Goal: Book appointment/travel/reservation

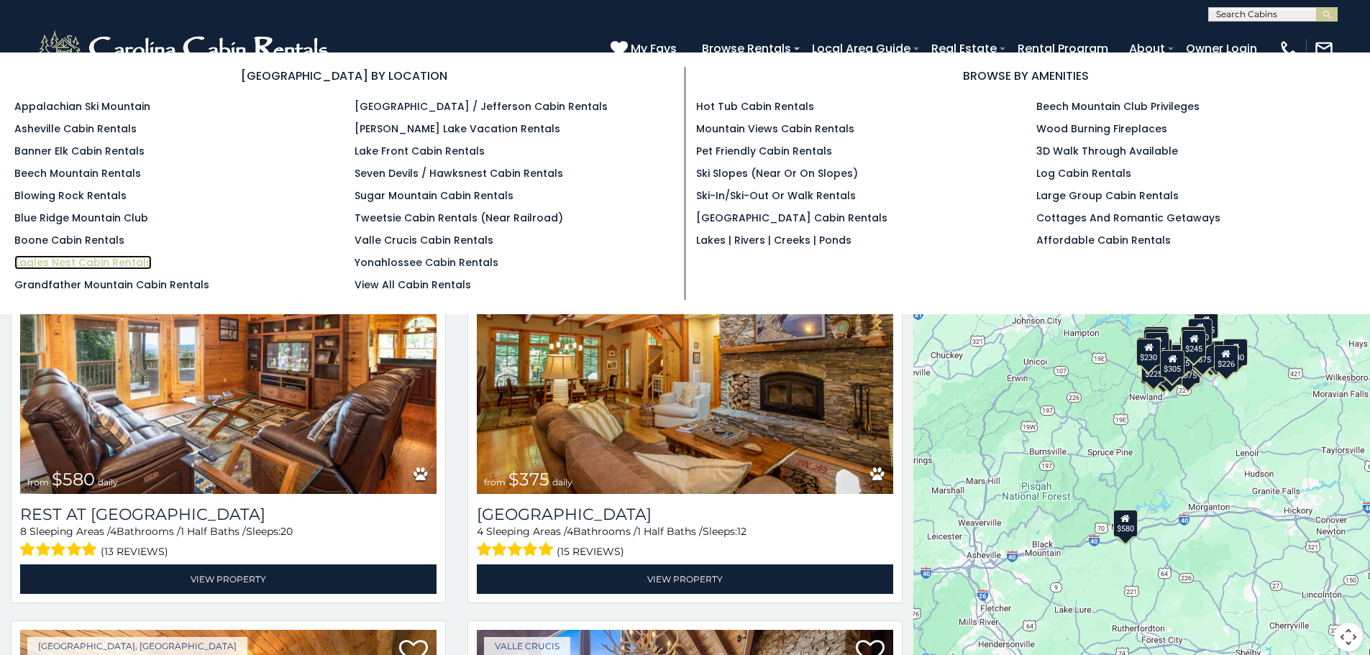
click at [121, 262] on link "Eagles Nest Cabin Rentals" at bounding box center [82, 262] width 137 height 14
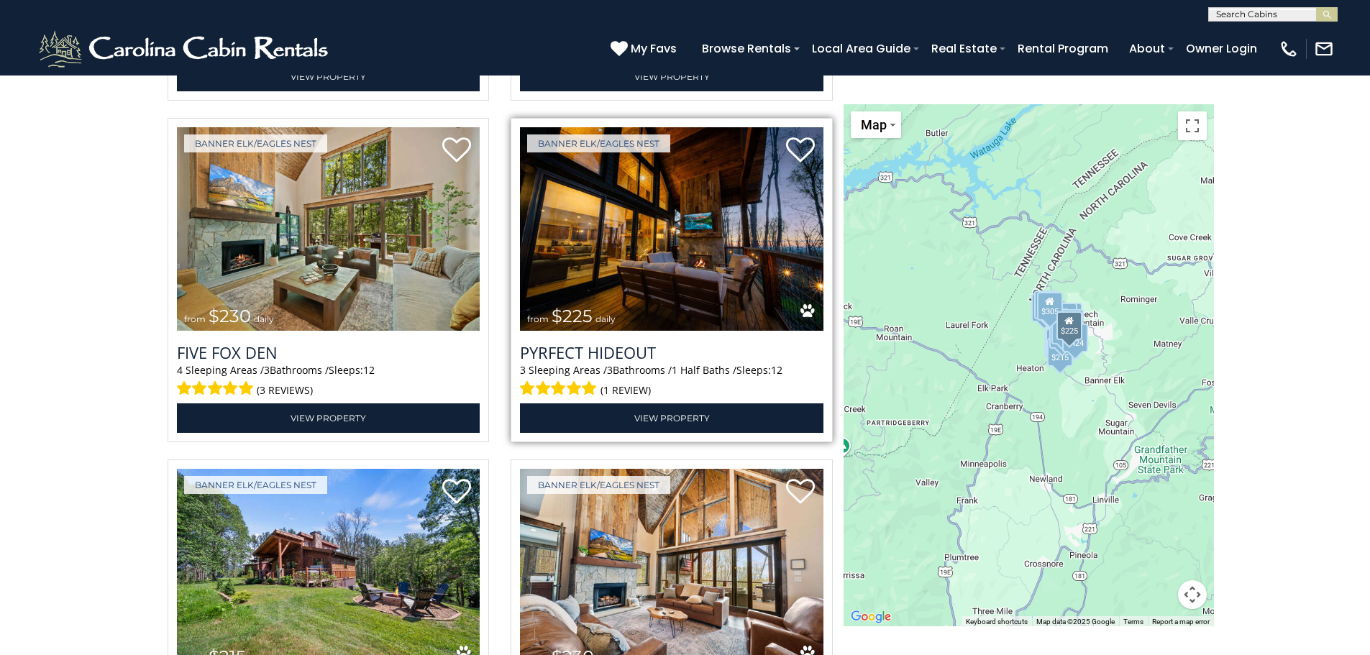
scroll to position [4027, 0]
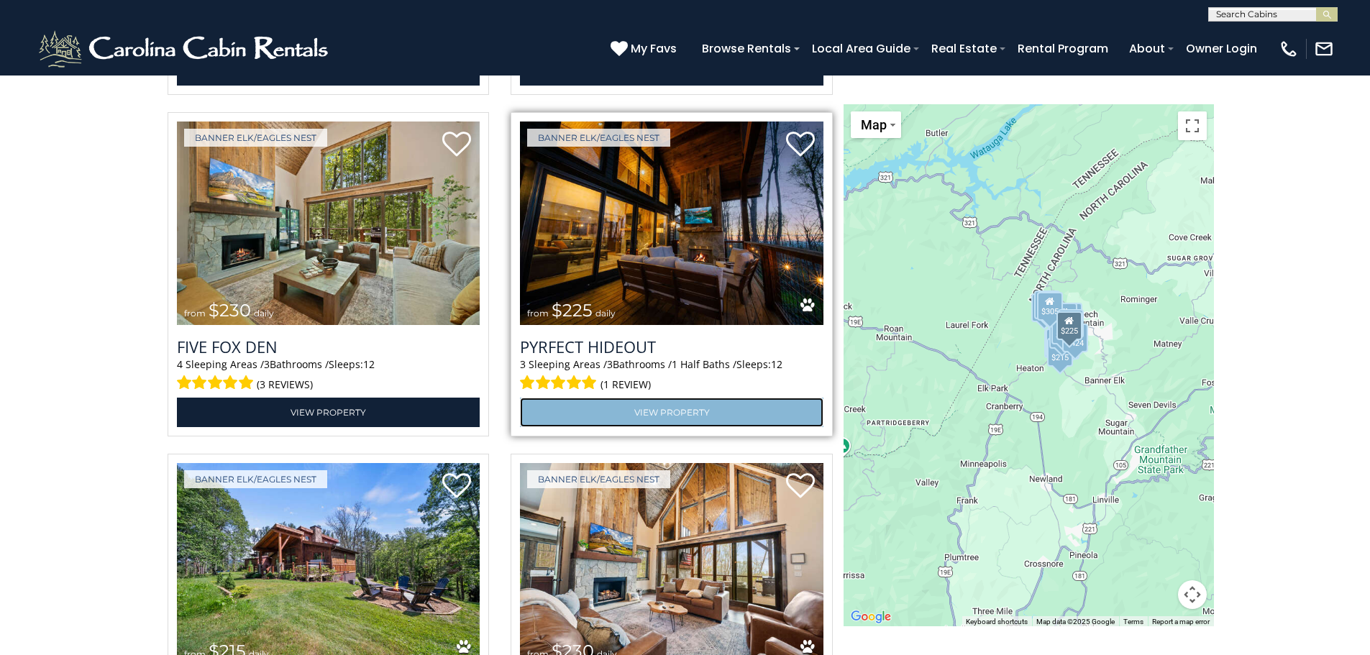
click at [652, 411] on link "View Property" at bounding box center [671, 412] width 303 height 29
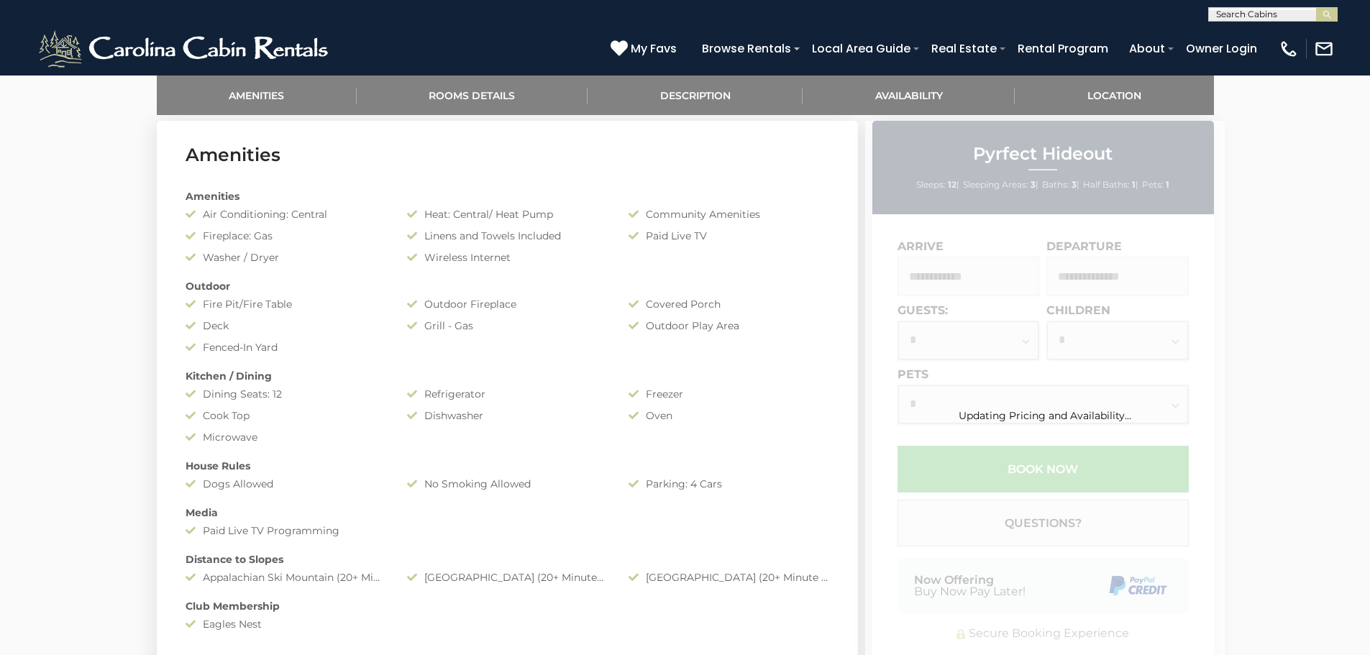
scroll to position [719, 0]
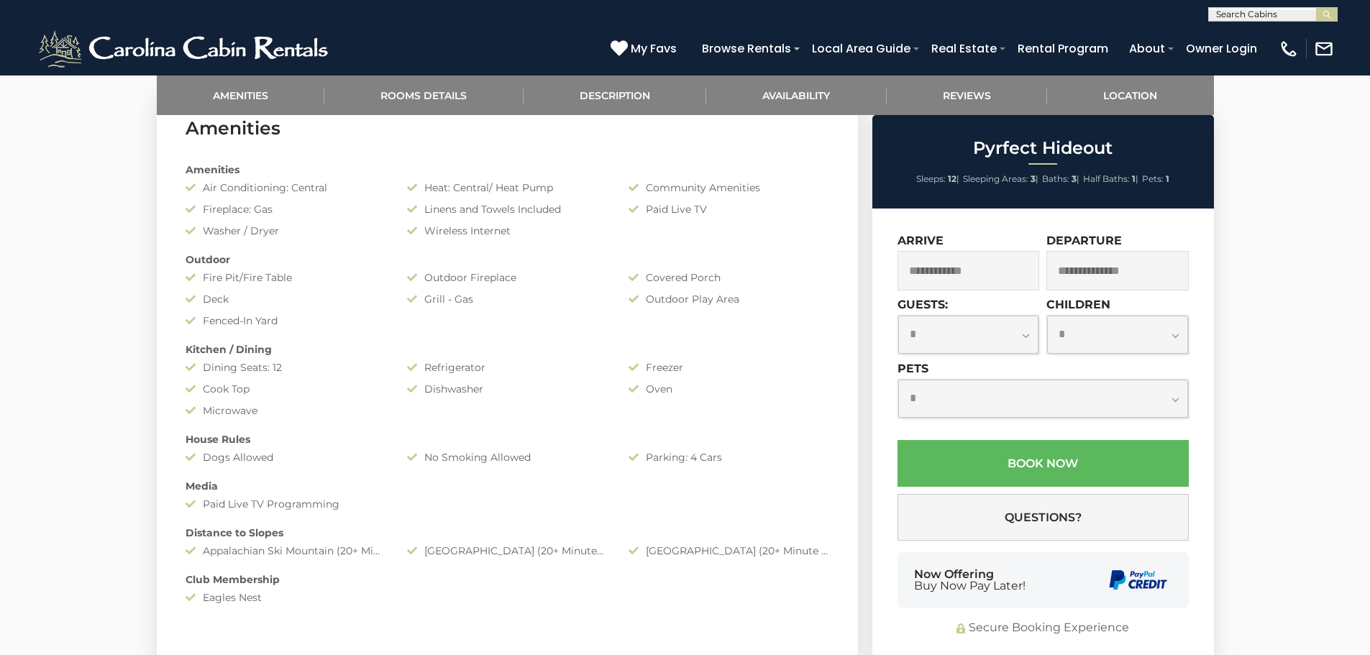
click at [959, 268] on input "text" at bounding box center [969, 271] width 142 height 40
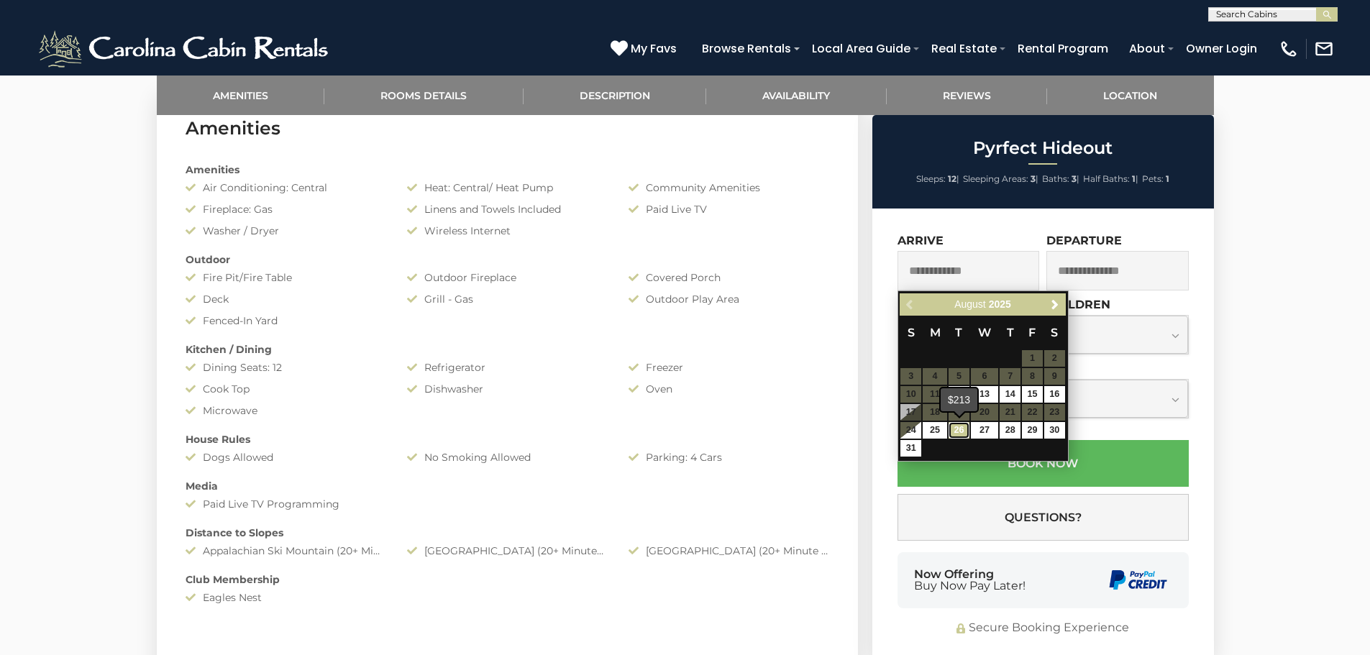
click at [959, 427] on link "26" at bounding box center [959, 430] width 21 height 17
type input "**********"
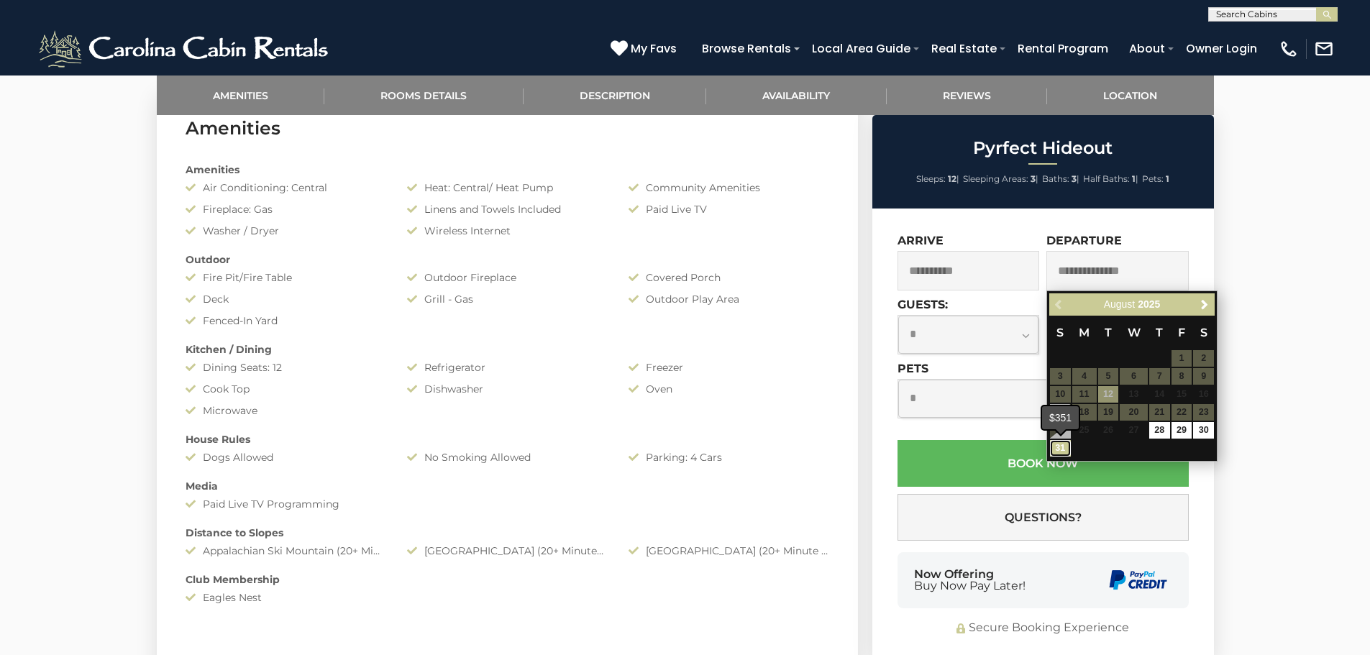
click at [1059, 450] on link "31" at bounding box center [1060, 448] width 21 height 17
type input "**********"
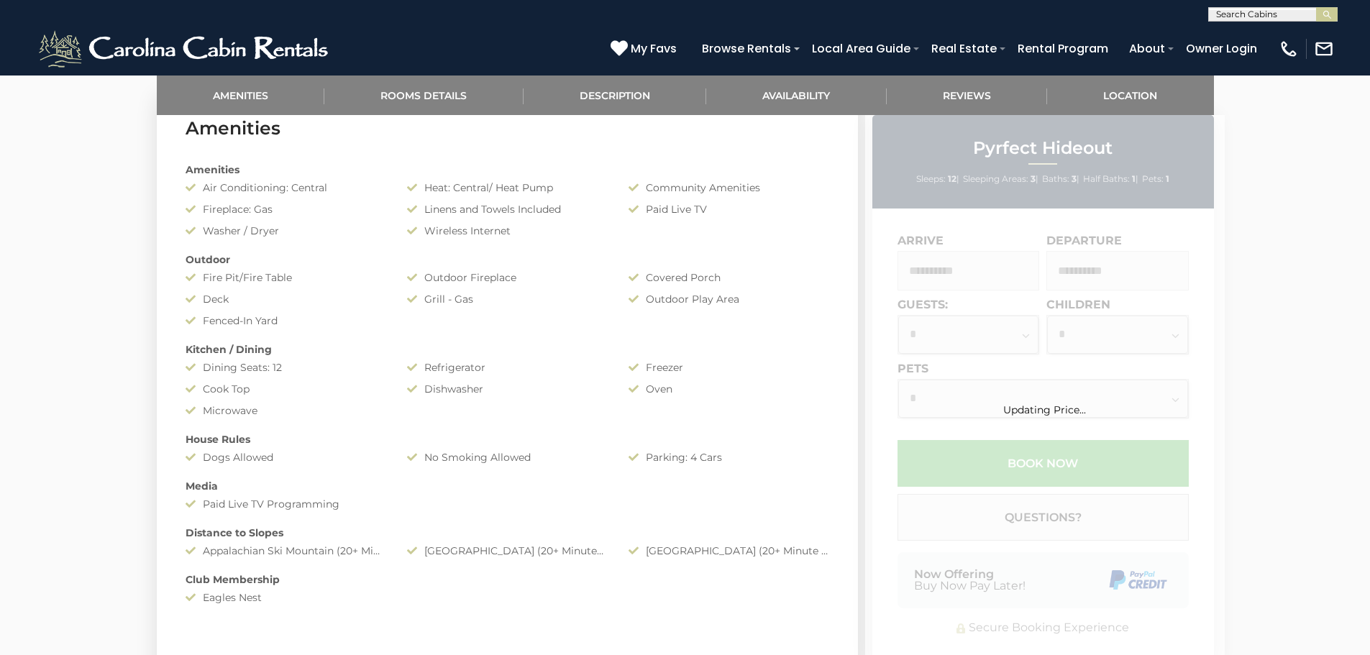
click at [990, 237] on div "Updating Price..." at bounding box center [1045, 388] width 360 height 547
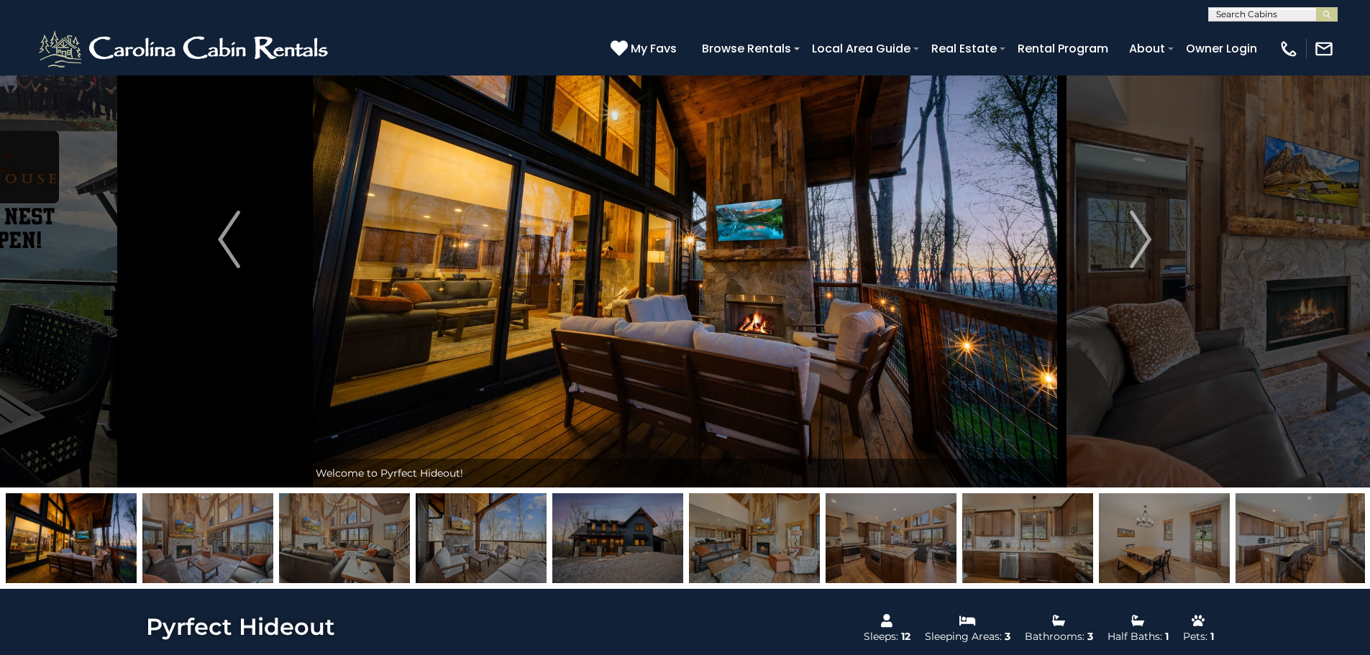
scroll to position [0, 0]
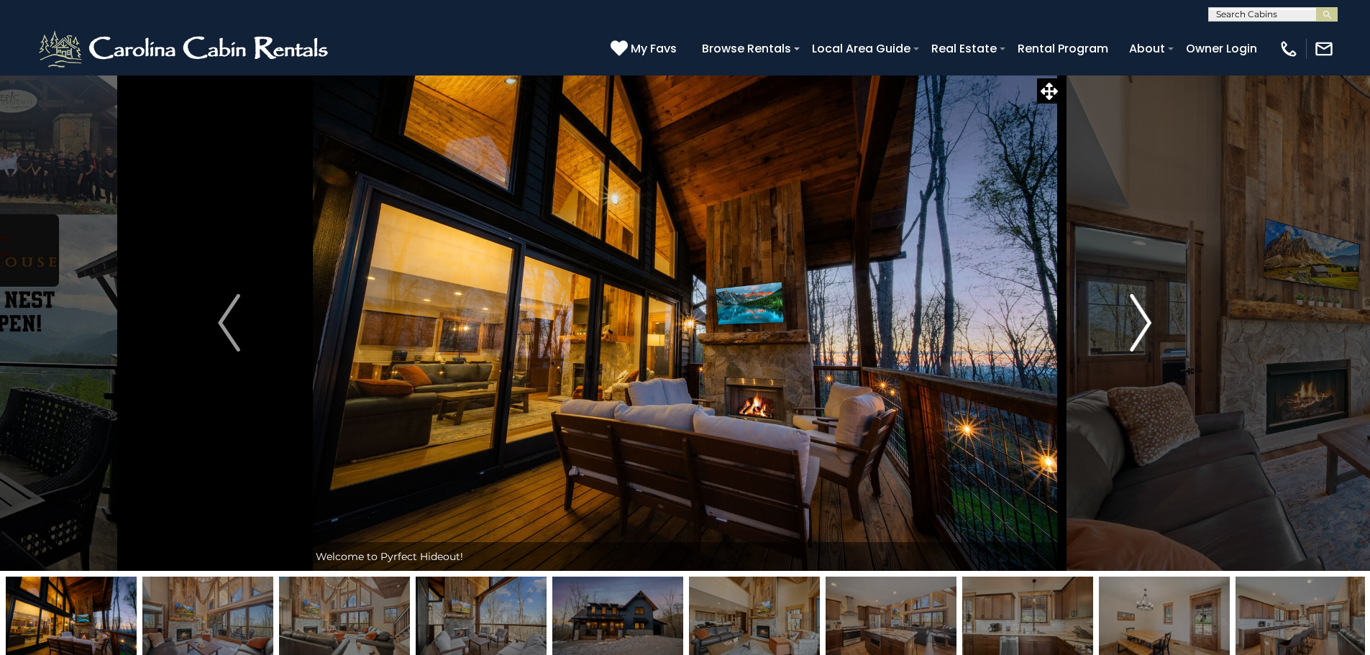
click at [1142, 324] on img "Next" at bounding box center [1141, 323] width 22 height 58
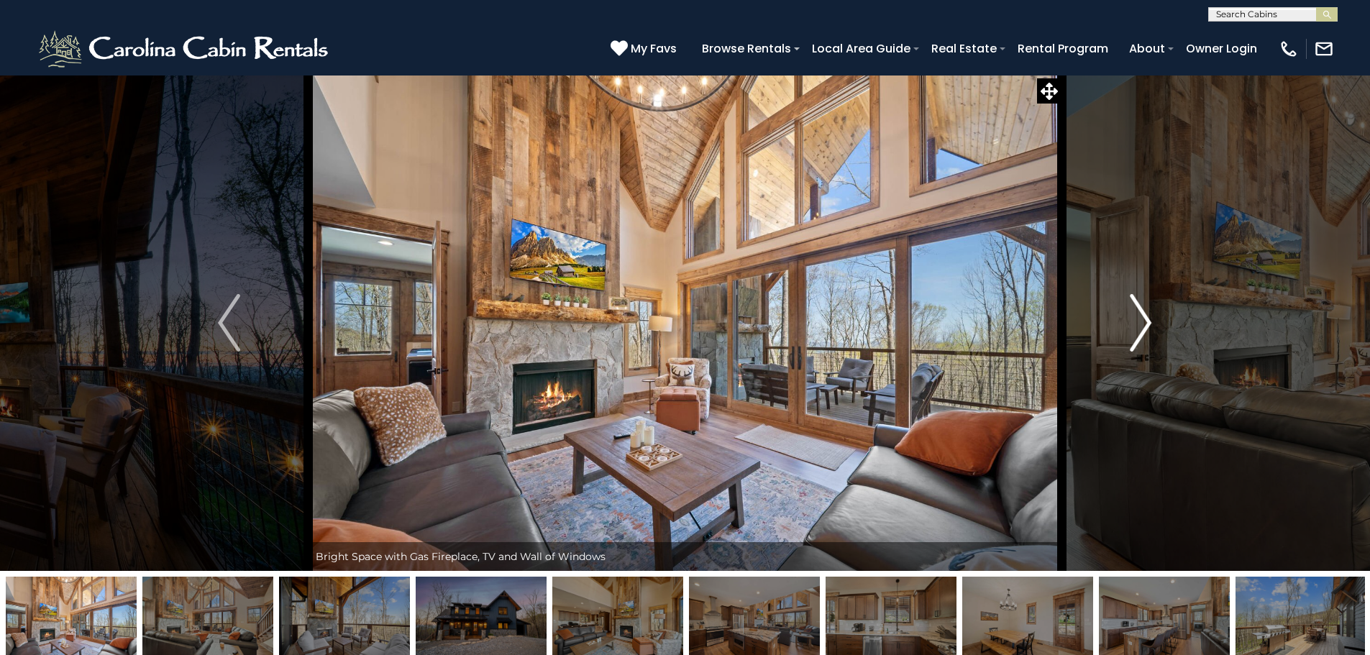
click at [1142, 324] on img "Next" at bounding box center [1141, 323] width 22 height 58
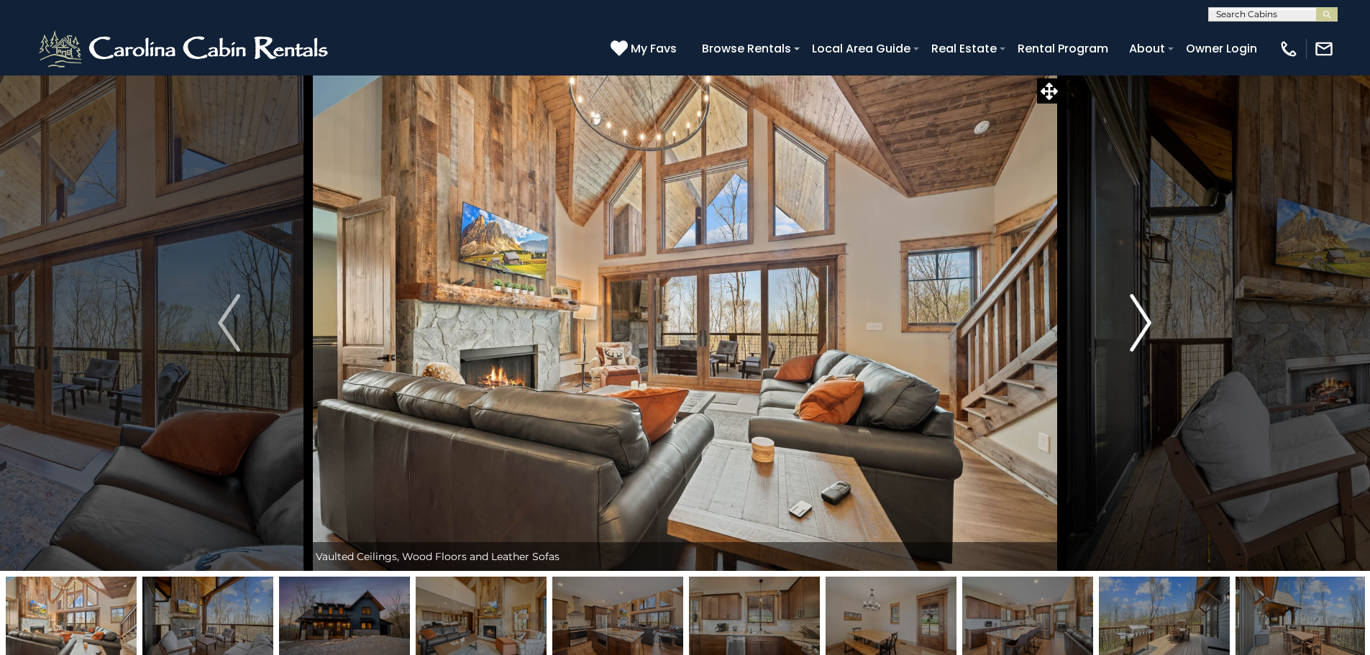
click at [1142, 324] on img "Next" at bounding box center [1141, 323] width 22 height 58
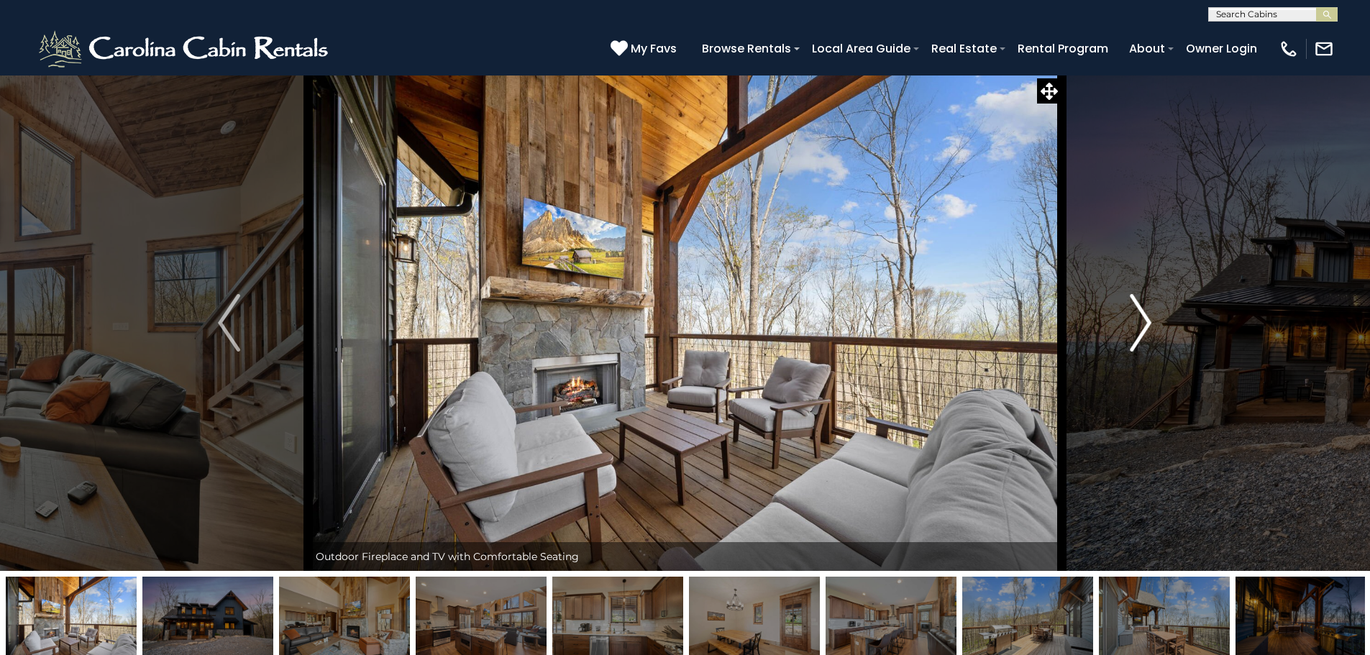
click at [1142, 324] on img "Next" at bounding box center [1141, 323] width 22 height 58
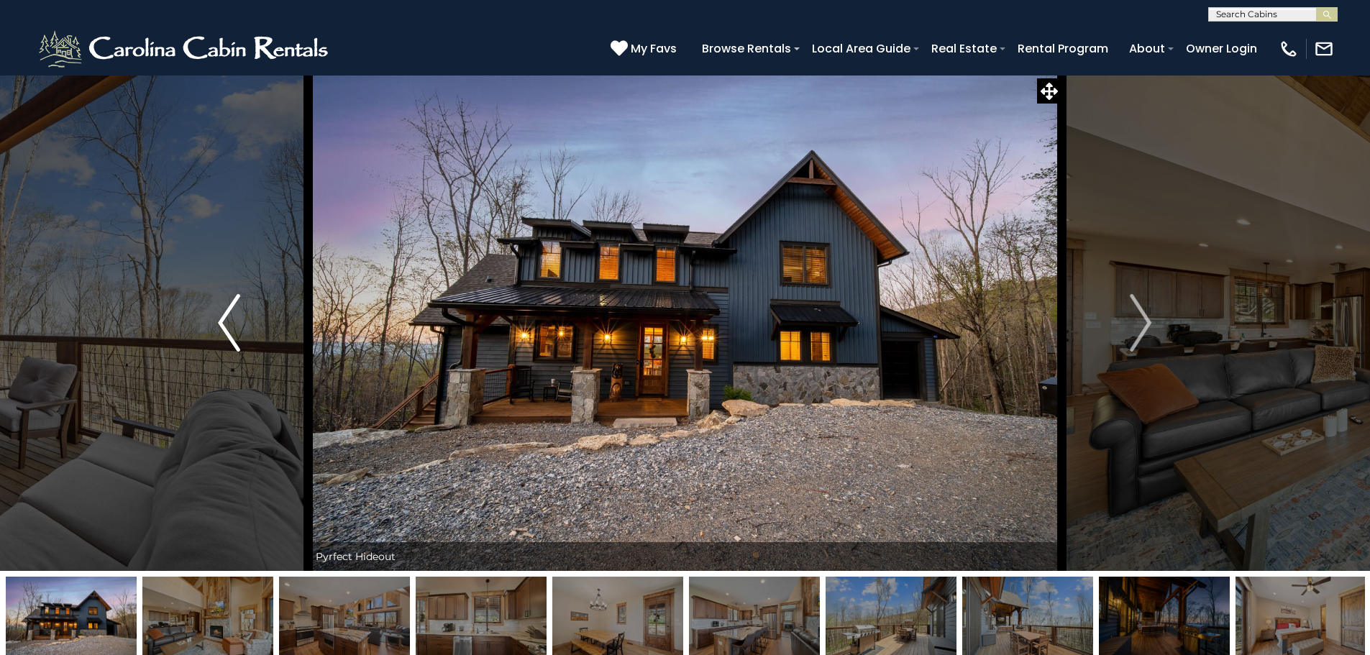
click at [236, 319] on img "Previous" at bounding box center [229, 323] width 22 height 58
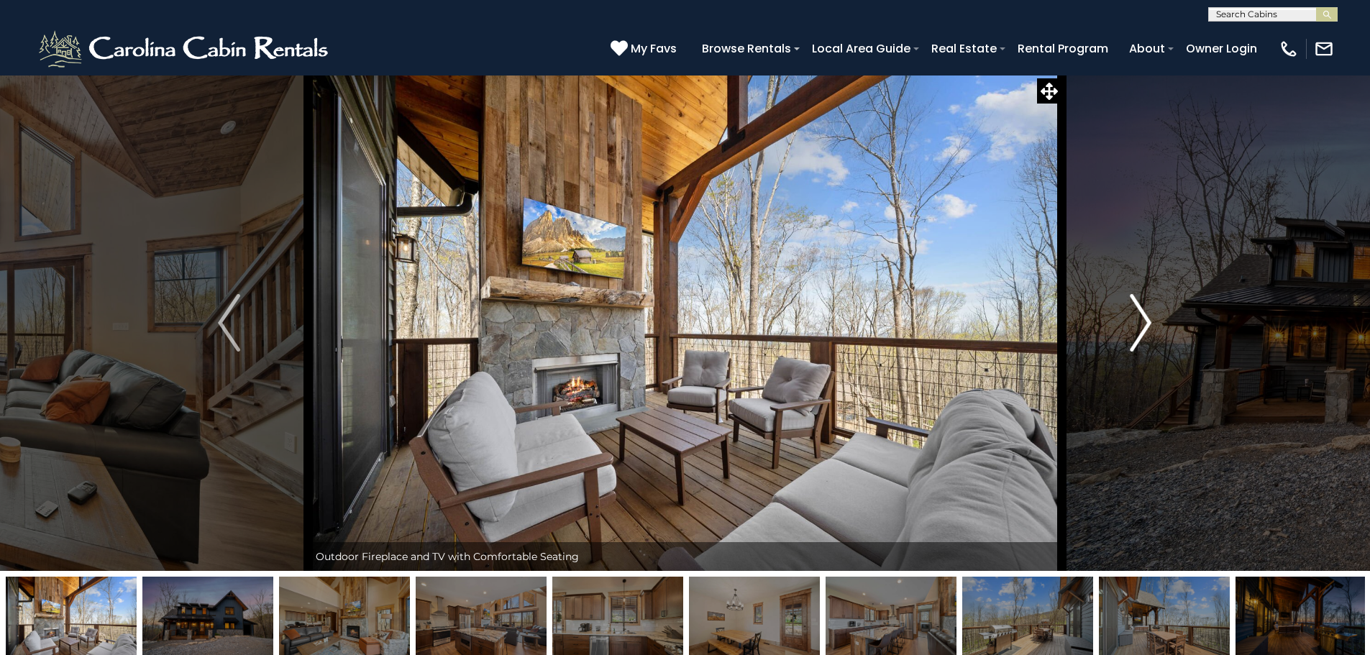
click at [1143, 319] on img "Next" at bounding box center [1141, 323] width 22 height 58
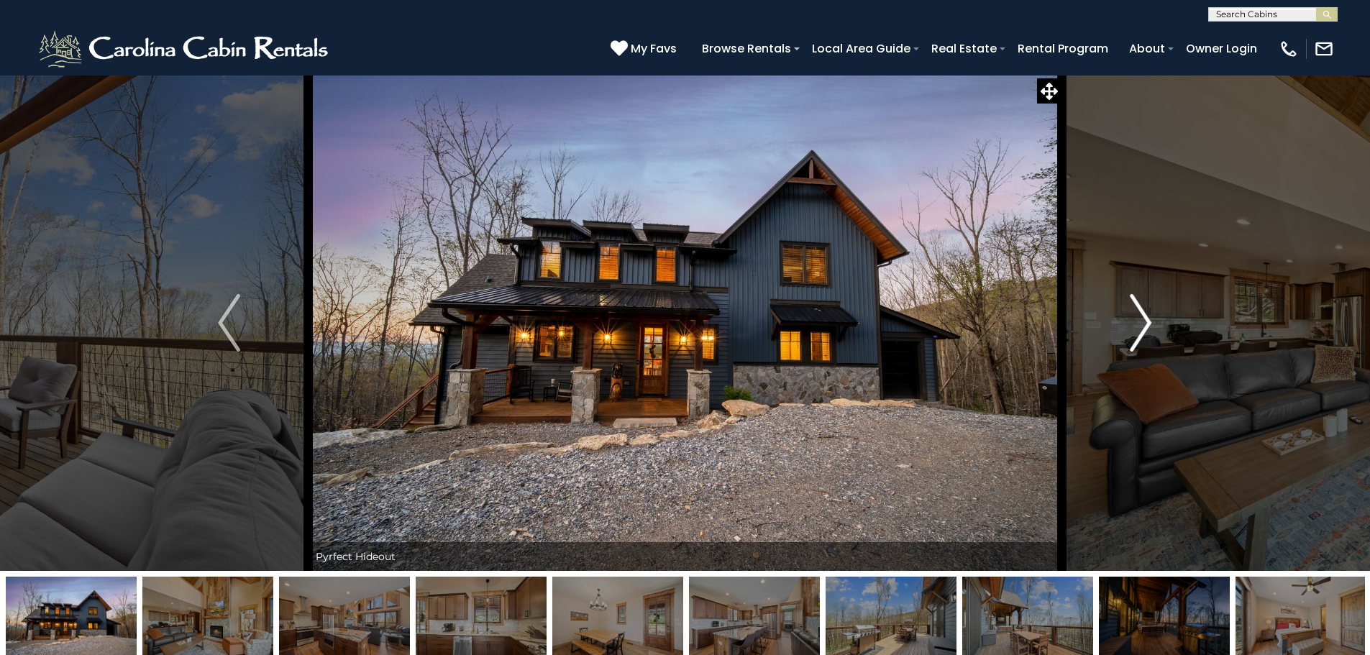
click at [1143, 319] on img "Next" at bounding box center [1141, 323] width 22 height 58
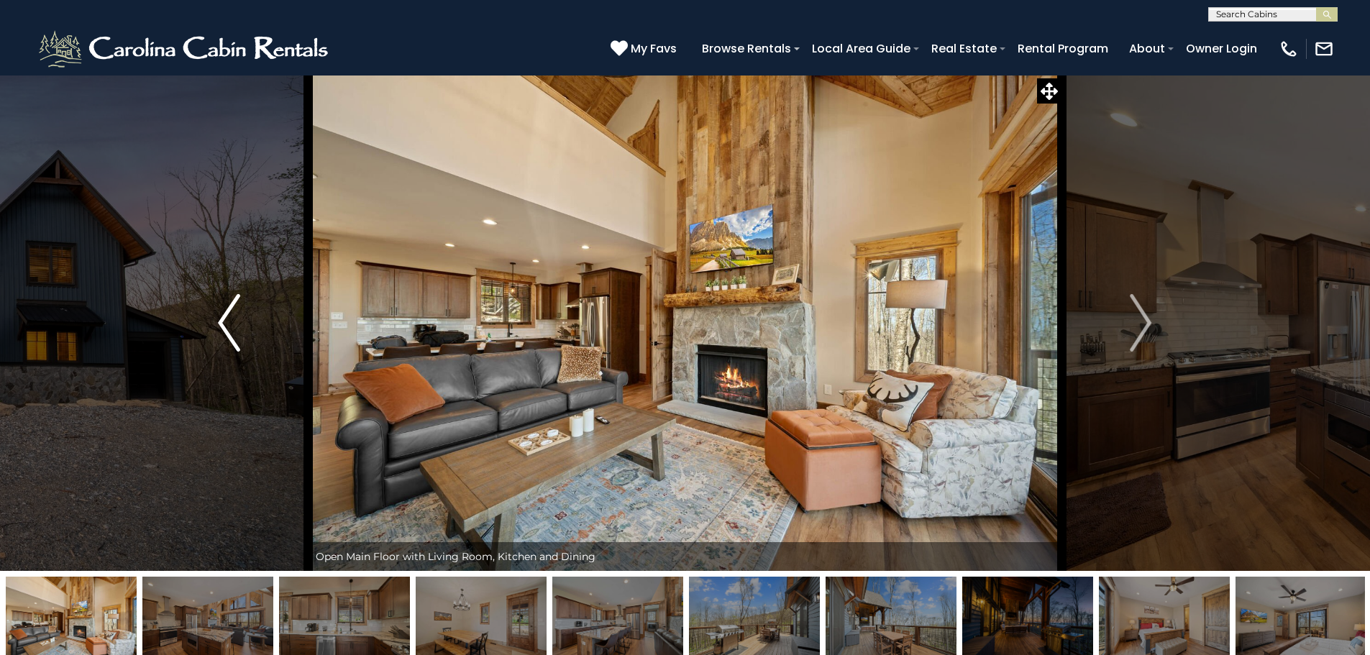
click at [239, 330] on button "Previous" at bounding box center [229, 323] width 158 height 496
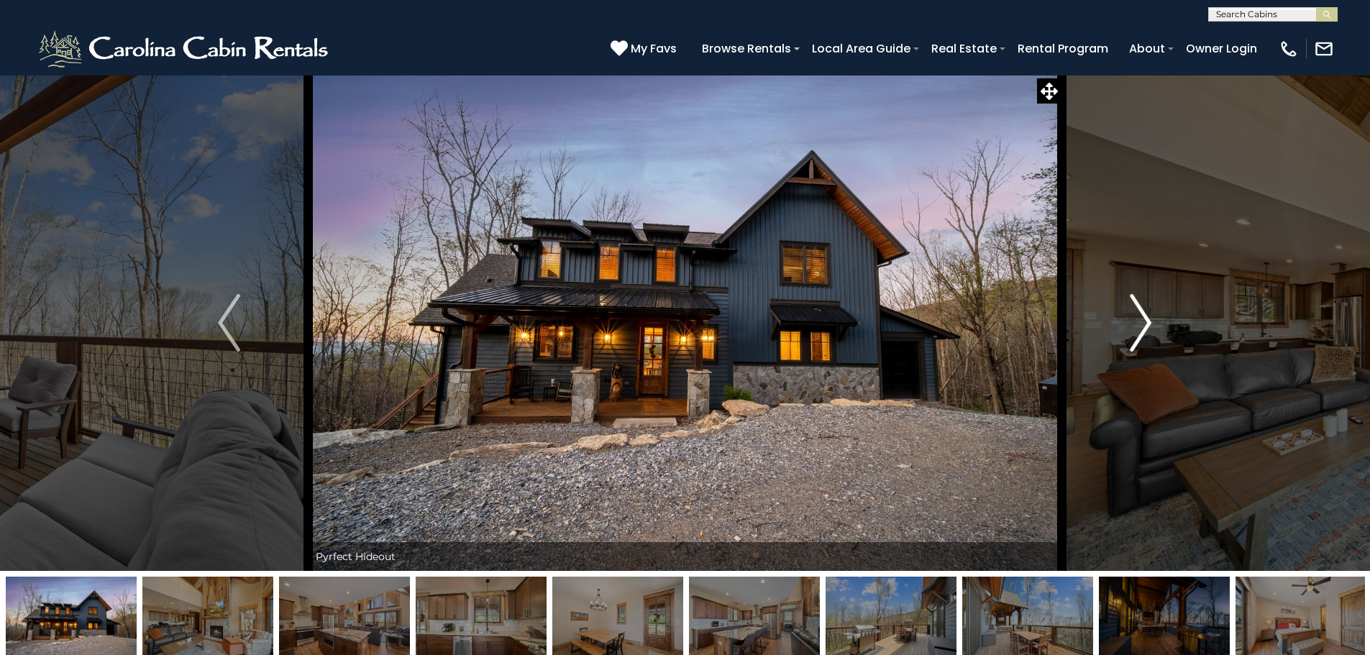
click at [1139, 326] on img "Next" at bounding box center [1141, 323] width 22 height 58
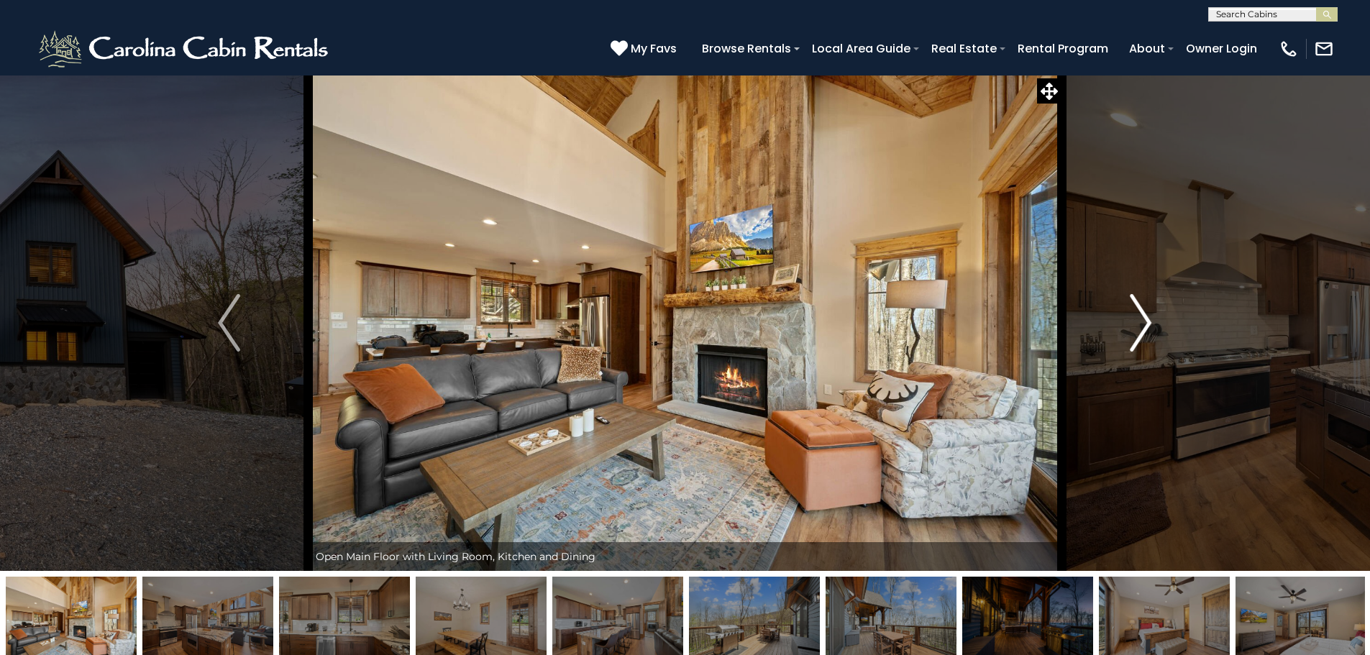
click at [1139, 326] on img "Next" at bounding box center [1141, 323] width 22 height 58
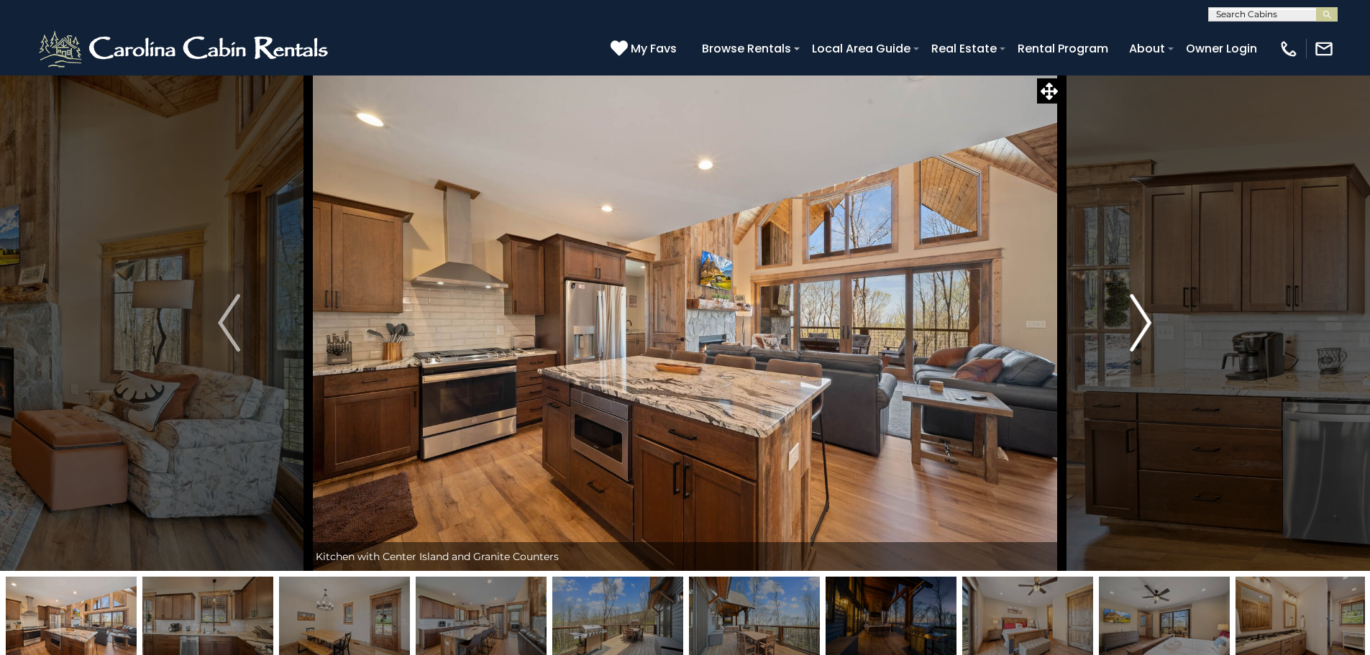
click at [1142, 319] on img "Next" at bounding box center [1141, 323] width 22 height 58
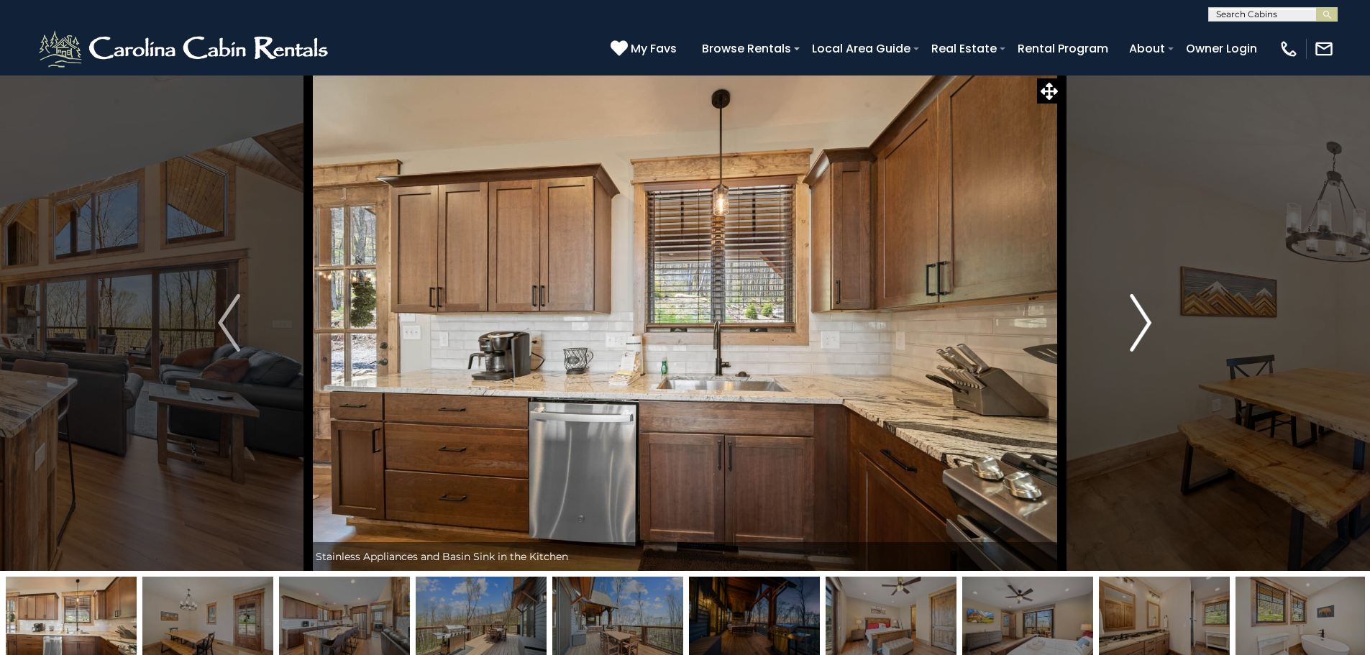
click at [1142, 319] on img "Next" at bounding box center [1141, 323] width 22 height 58
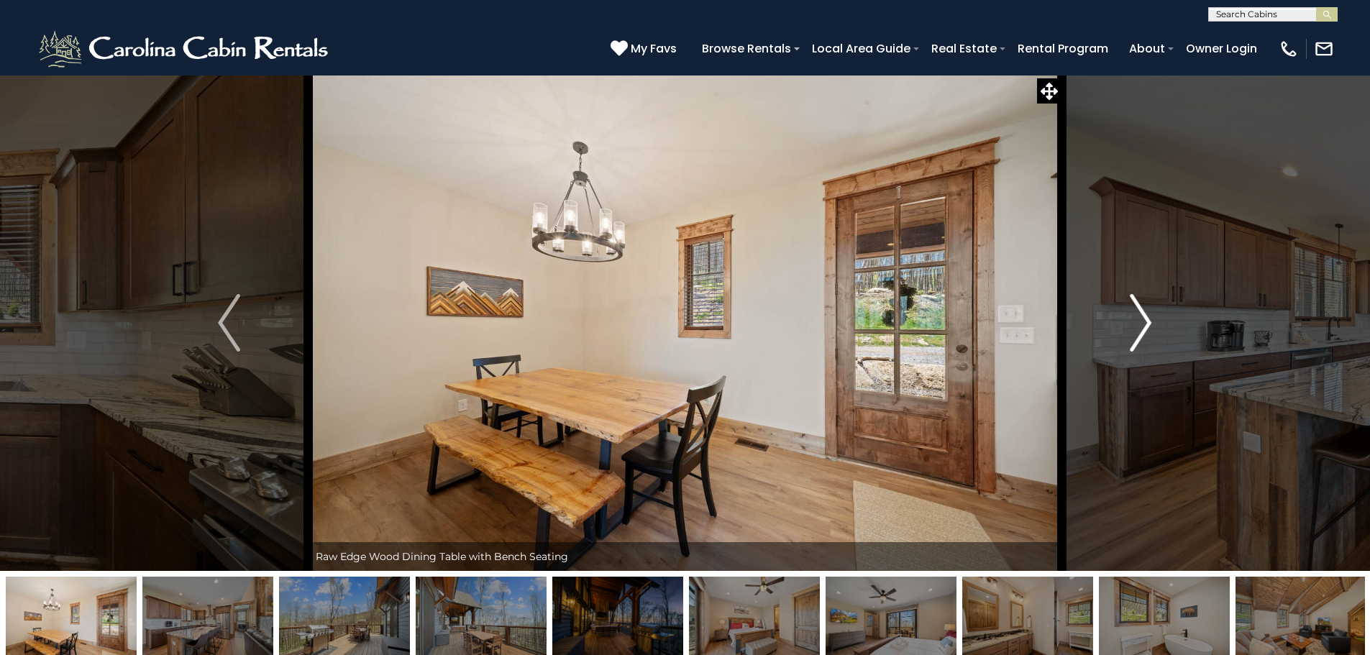
click at [1142, 319] on img "Next" at bounding box center [1141, 323] width 22 height 58
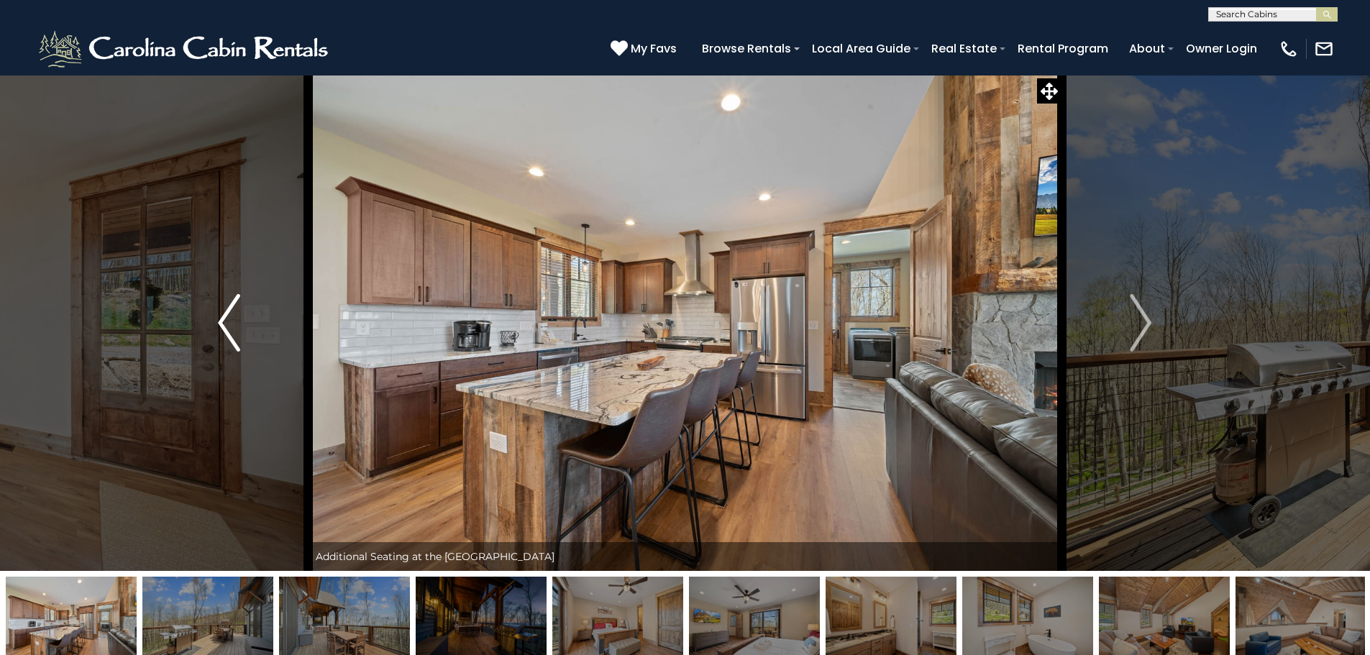
click at [232, 326] on img "Previous" at bounding box center [229, 323] width 22 height 58
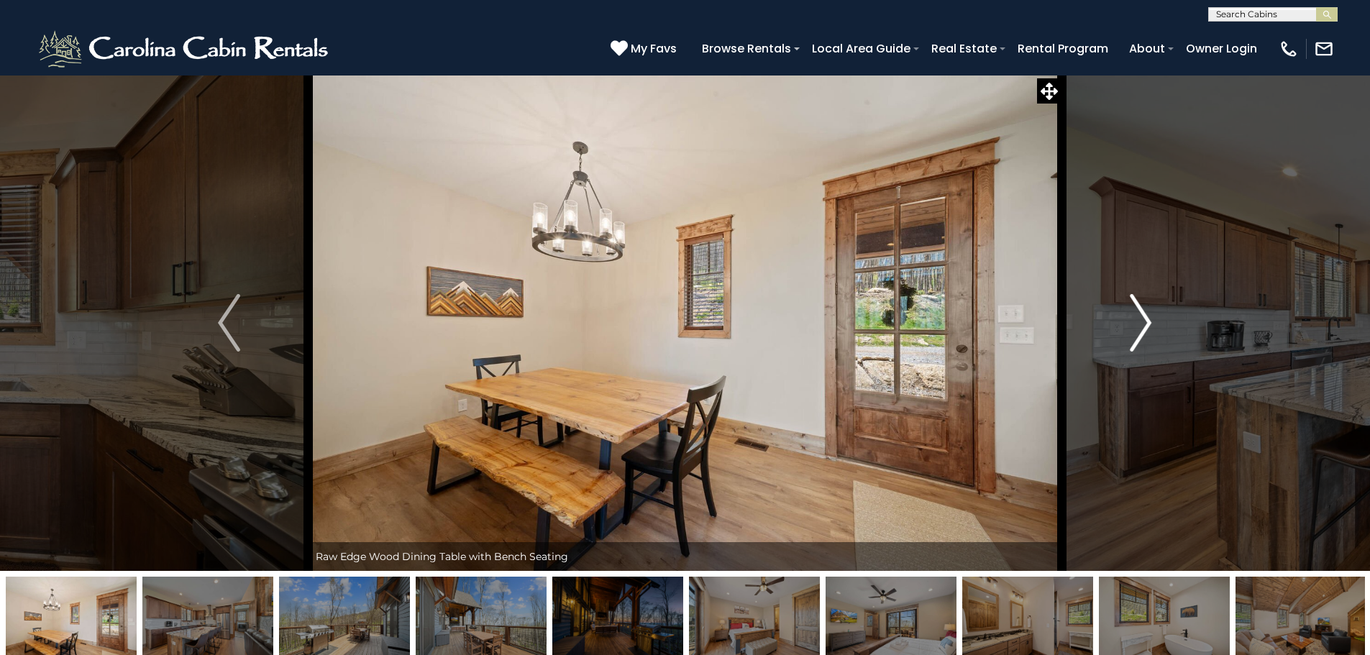
click at [1144, 318] on img "Next" at bounding box center [1141, 323] width 22 height 58
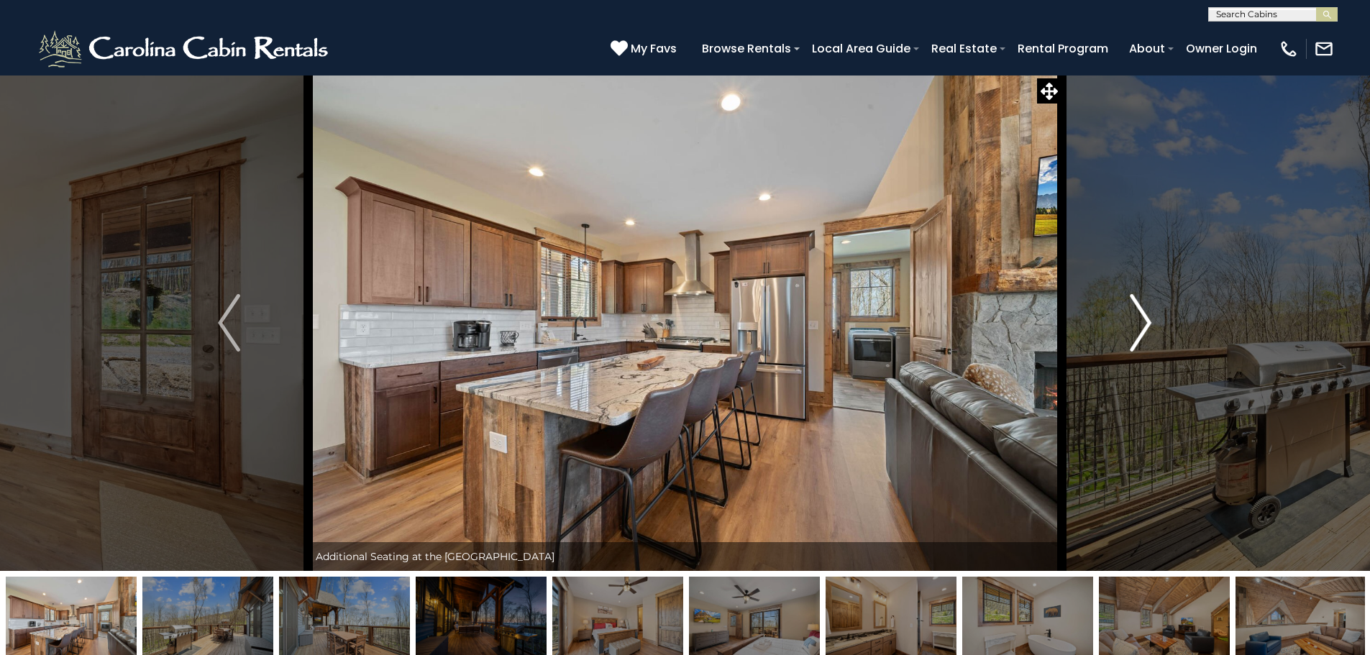
click at [1143, 316] on img "Next" at bounding box center [1141, 323] width 22 height 58
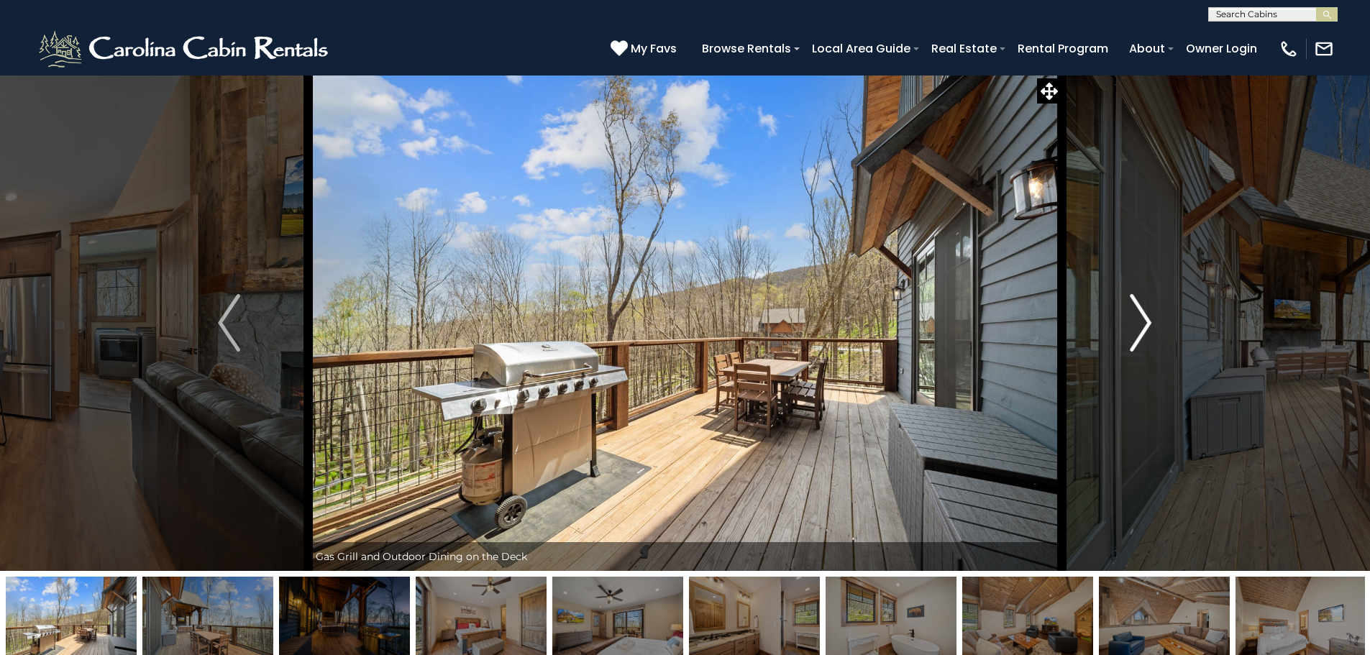
click at [1143, 316] on img "Next" at bounding box center [1141, 323] width 22 height 58
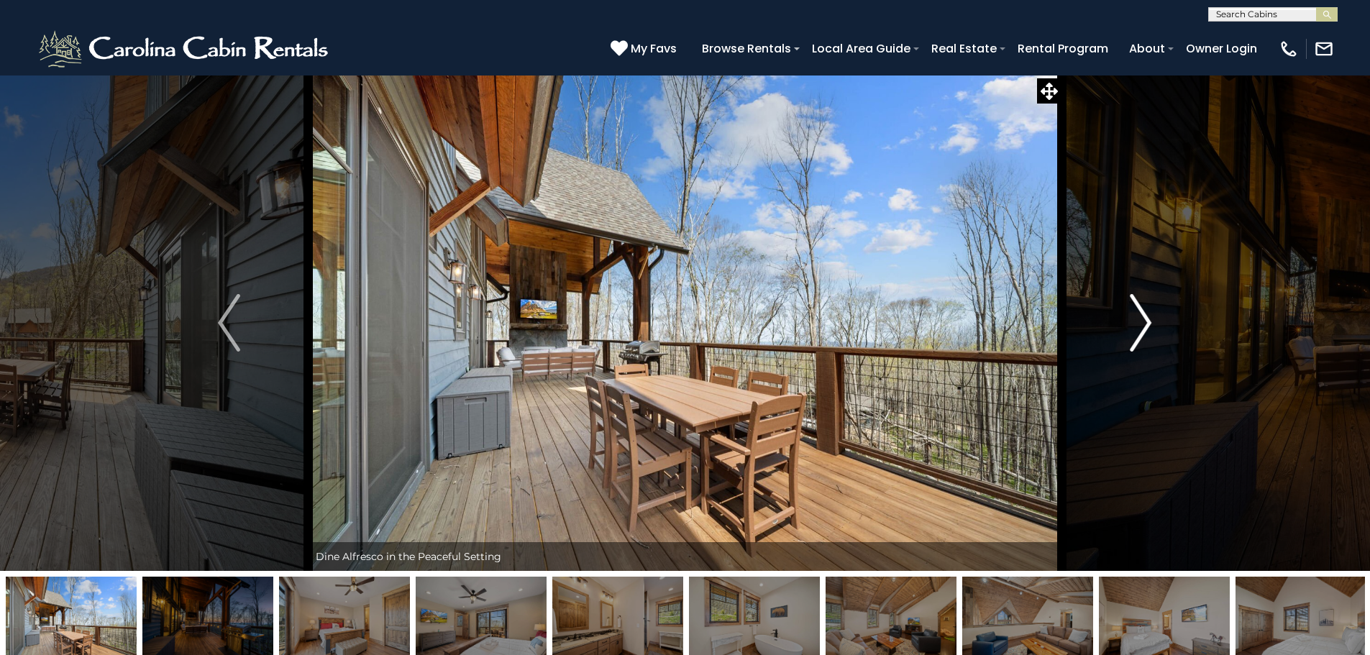
click at [1143, 316] on img "Next" at bounding box center [1141, 323] width 22 height 58
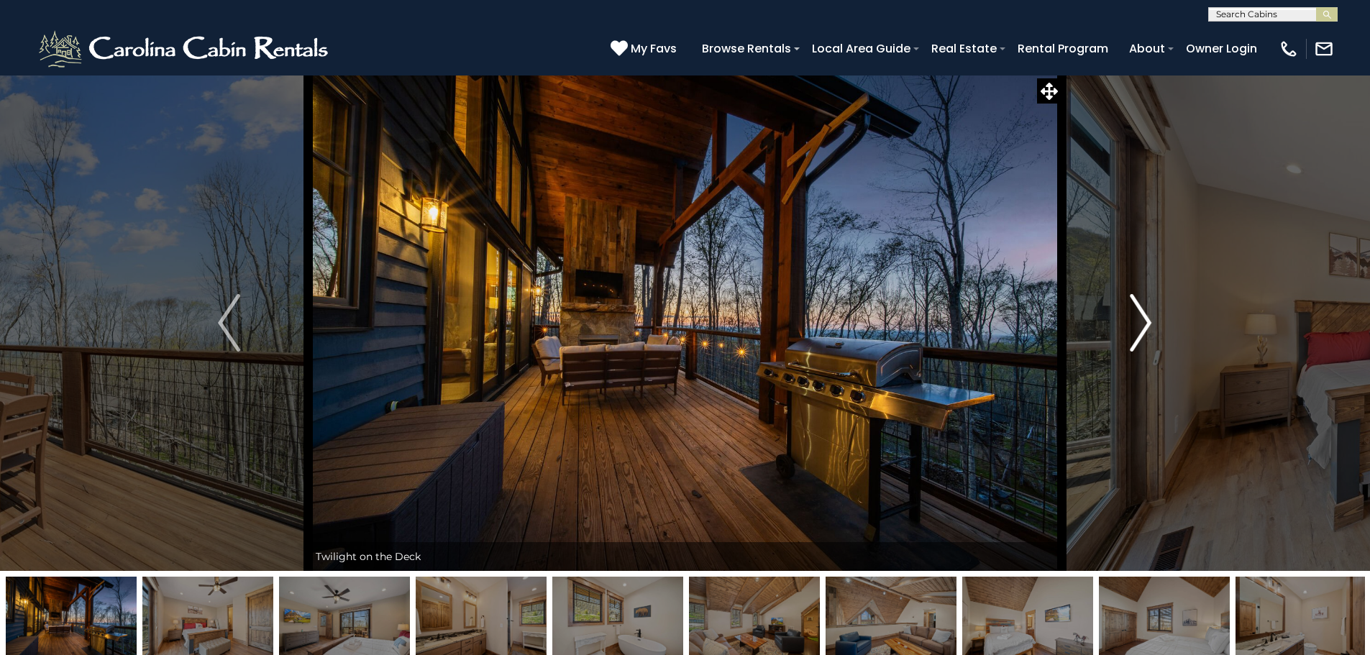
click at [1143, 316] on img "Next" at bounding box center [1141, 323] width 22 height 58
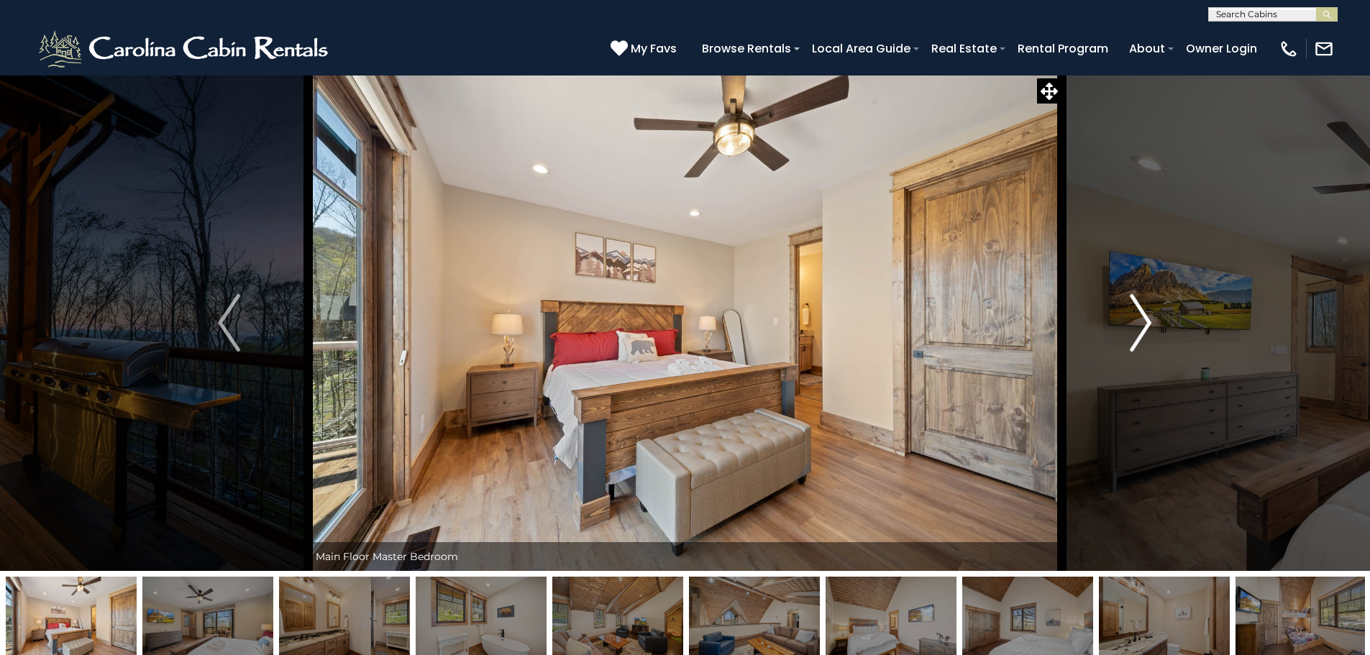
click at [1143, 316] on img "Next" at bounding box center [1141, 323] width 22 height 58
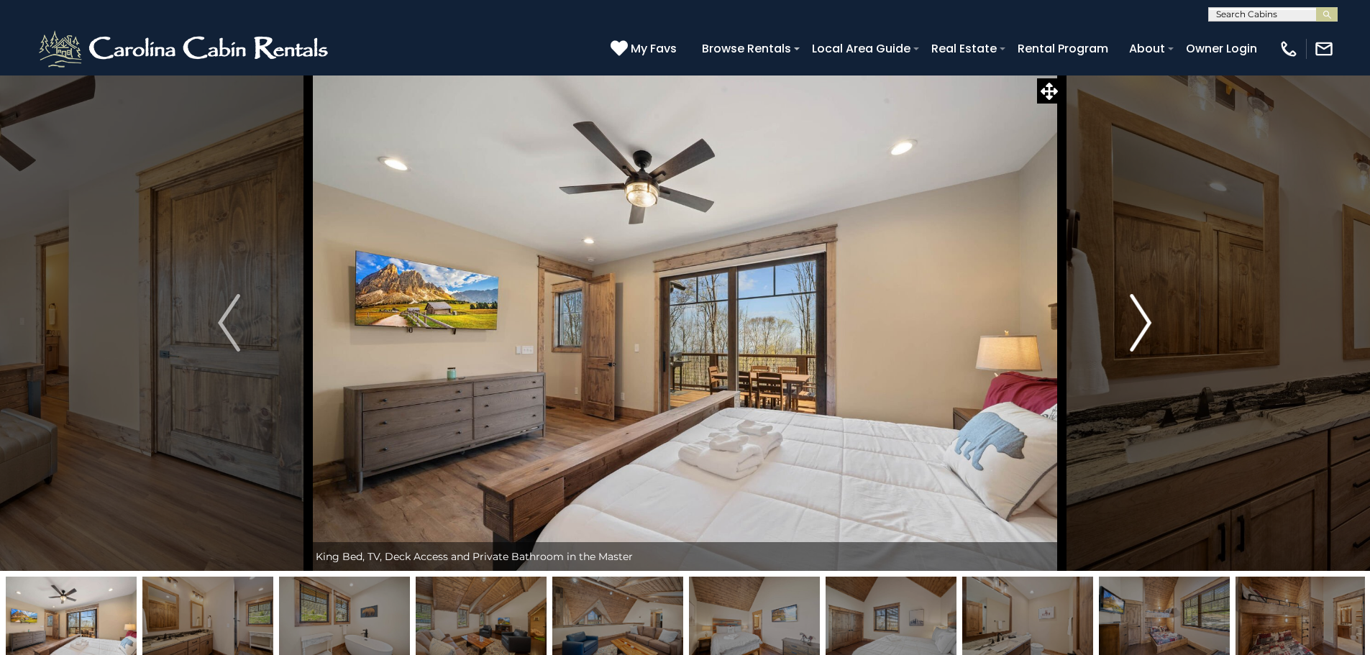
click at [1143, 316] on img "Next" at bounding box center [1141, 323] width 22 height 58
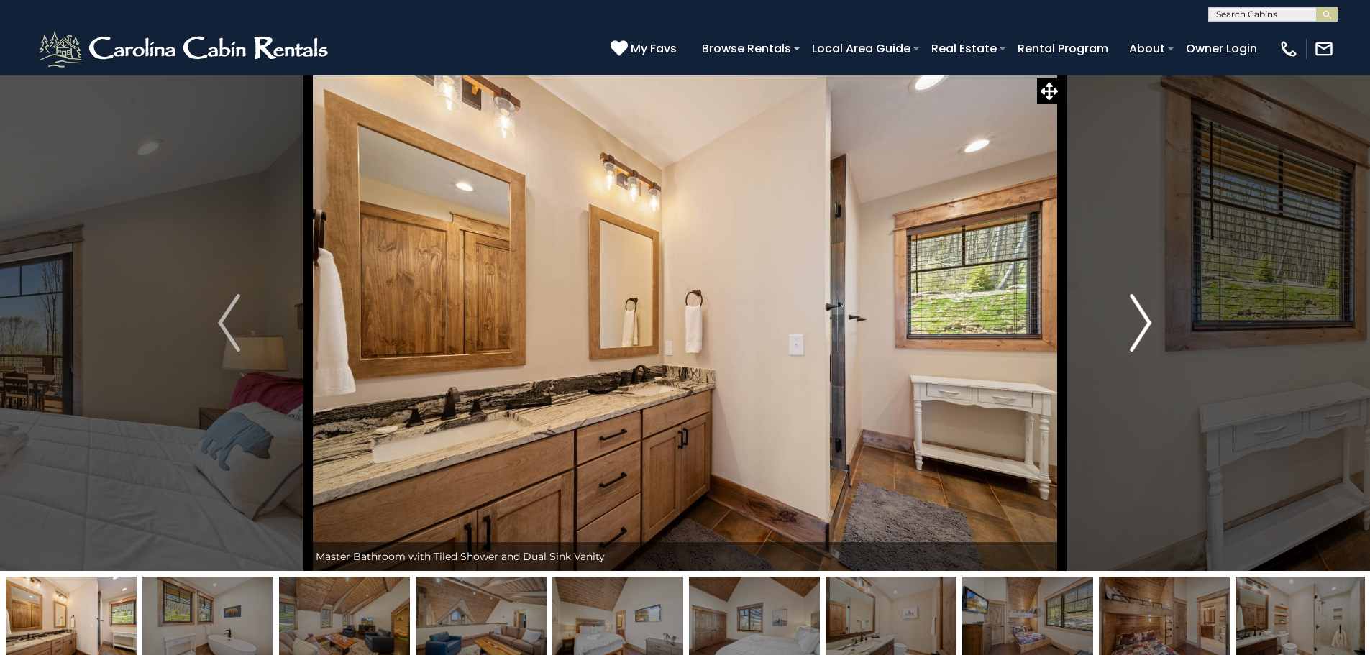
click at [1143, 316] on img "Next" at bounding box center [1141, 323] width 22 height 58
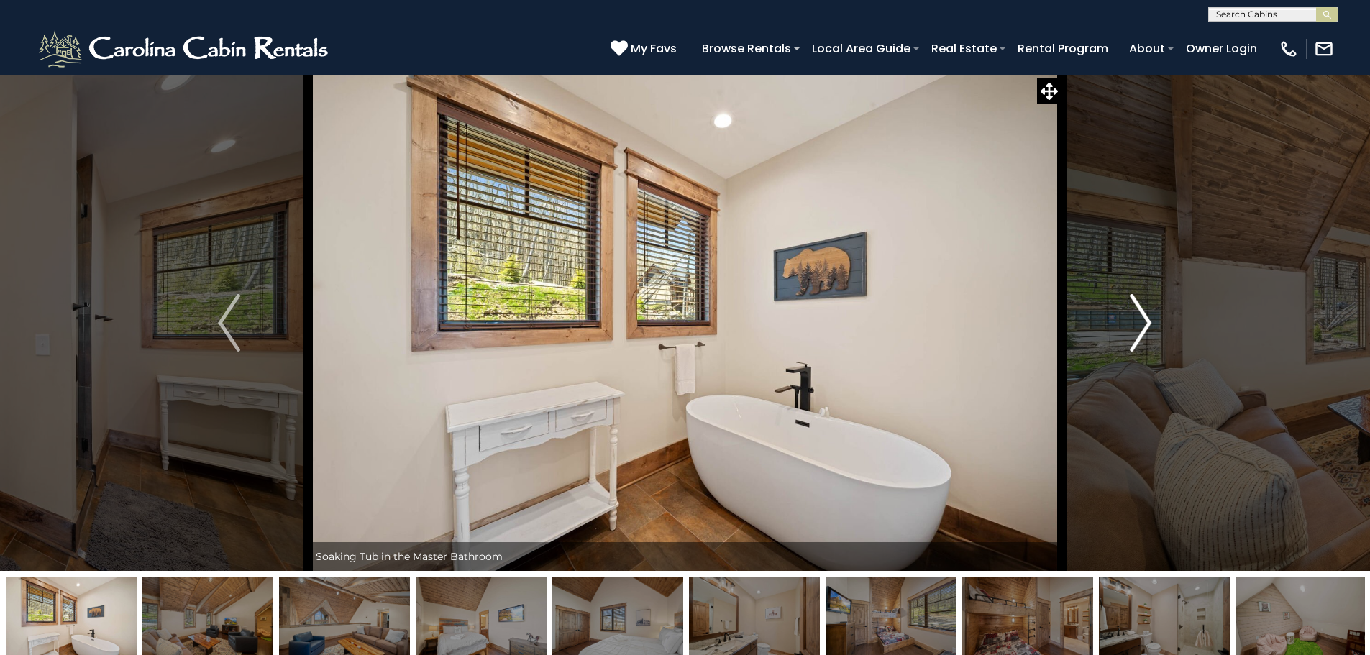
click at [1143, 316] on img "Next" at bounding box center [1141, 323] width 22 height 58
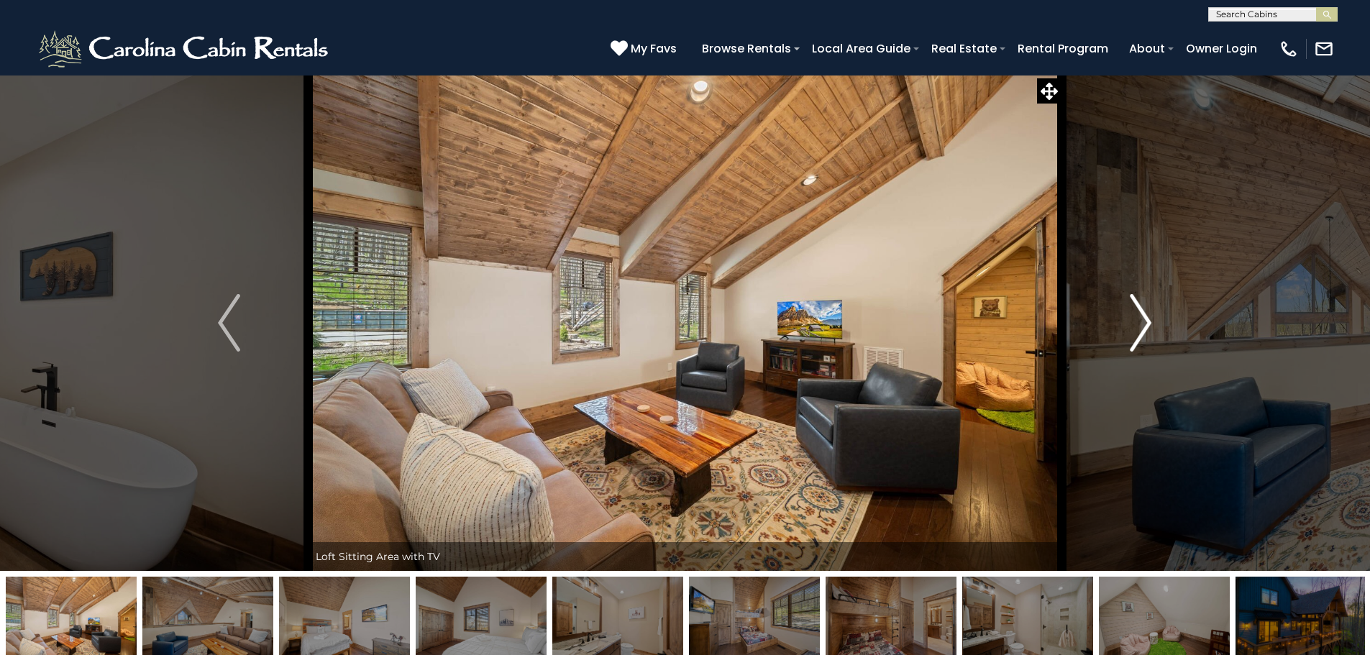
click at [1143, 316] on img "Next" at bounding box center [1141, 323] width 22 height 58
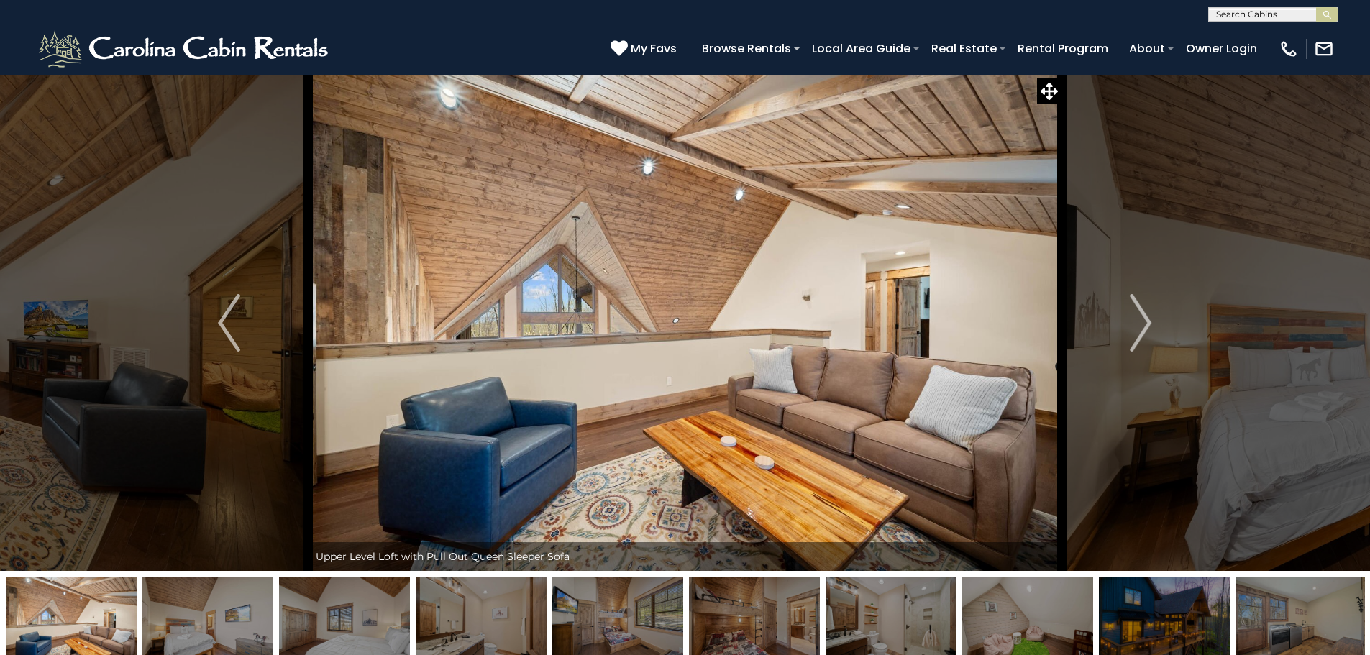
click at [18, 600] on img at bounding box center [71, 622] width 131 height 90
click at [224, 321] on img "Previous" at bounding box center [229, 323] width 22 height 58
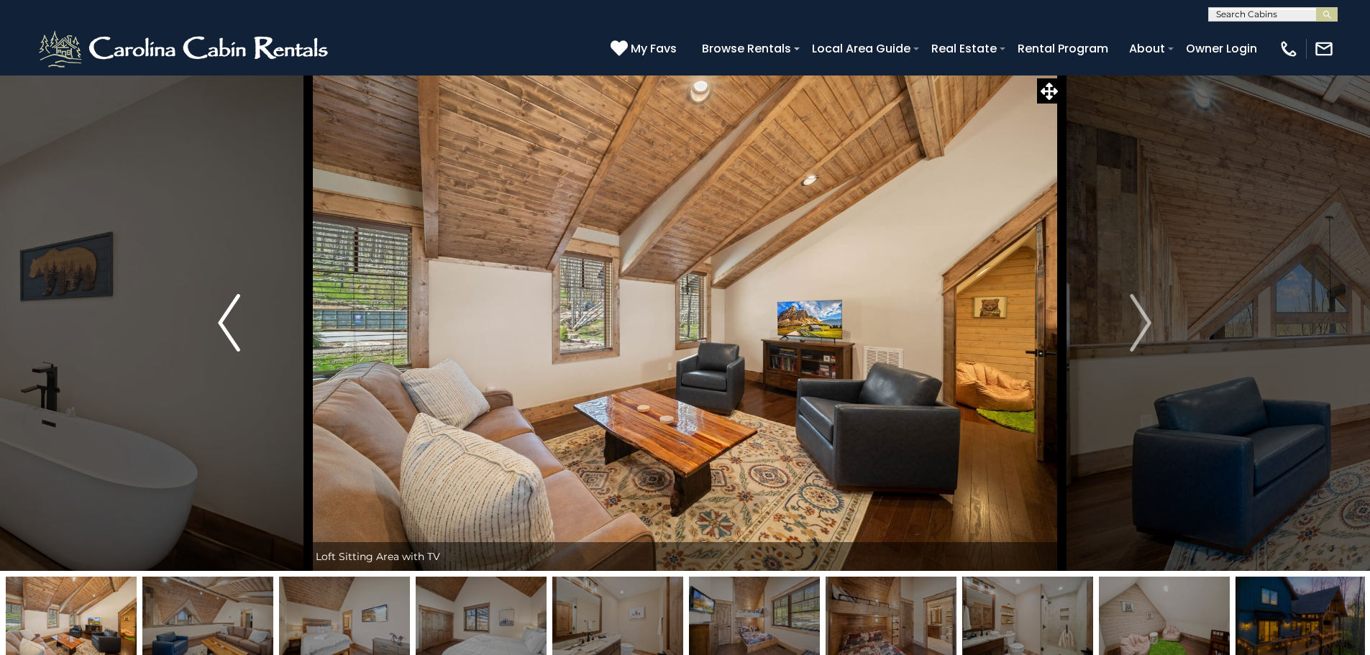
click at [224, 321] on img "Previous" at bounding box center [229, 323] width 22 height 58
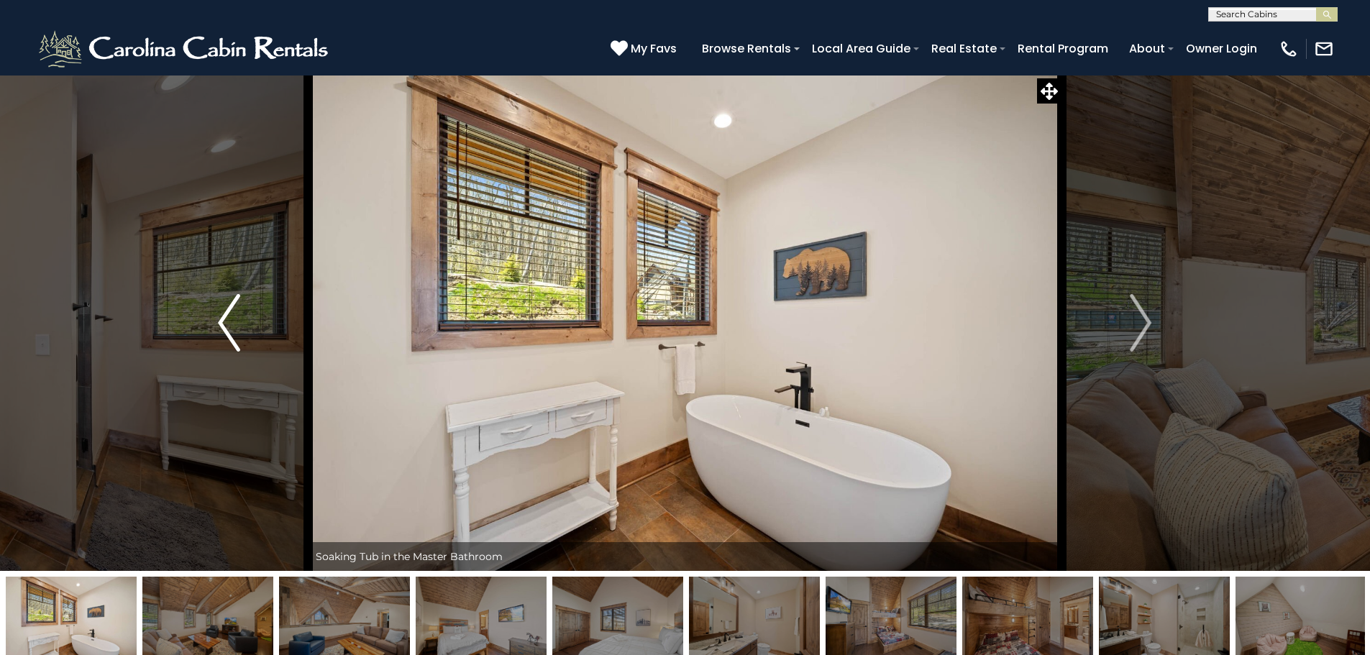
click at [224, 321] on img "Previous" at bounding box center [229, 323] width 22 height 58
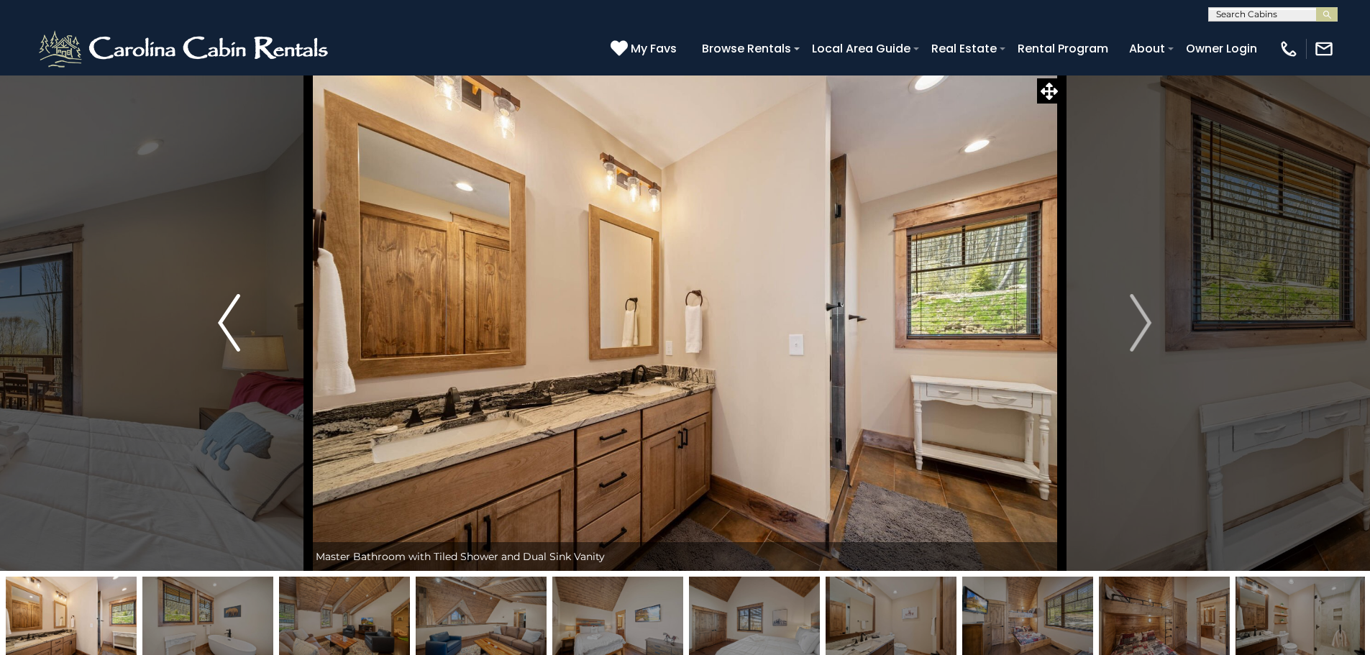
click at [224, 321] on img "Previous" at bounding box center [229, 323] width 22 height 58
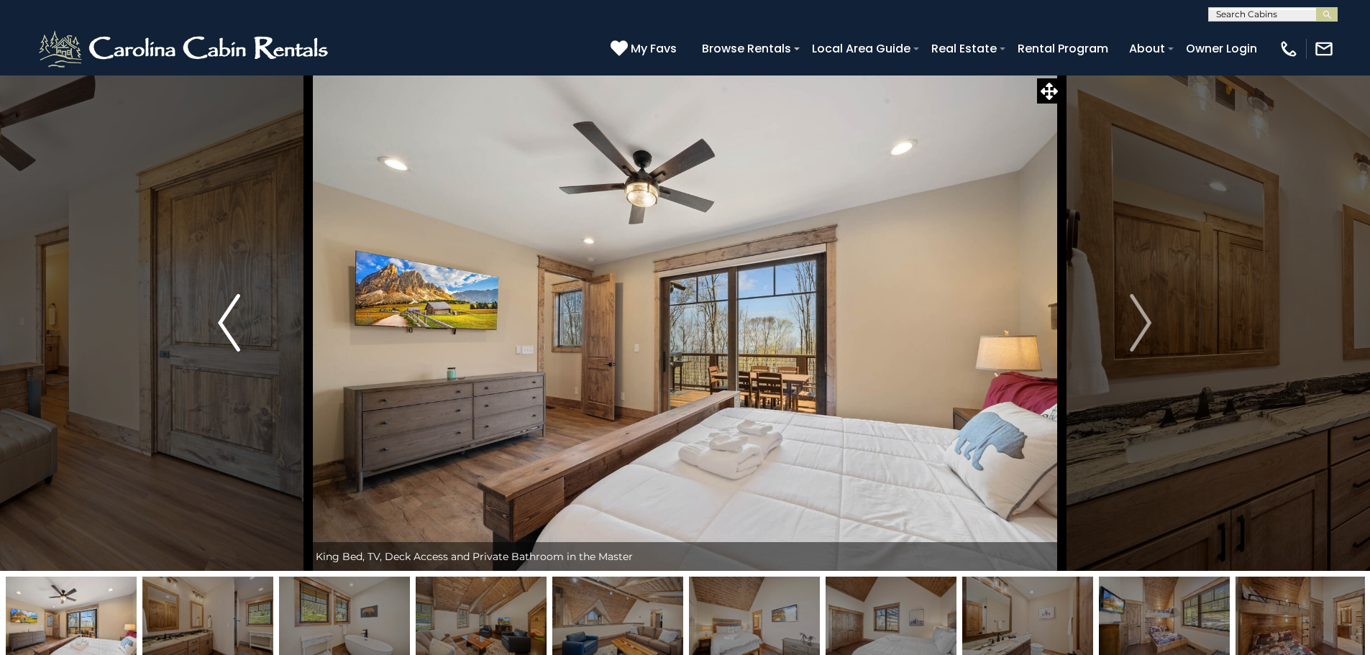
click at [224, 321] on img "Previous" at bounding box center [229, 323] width 22 height 58
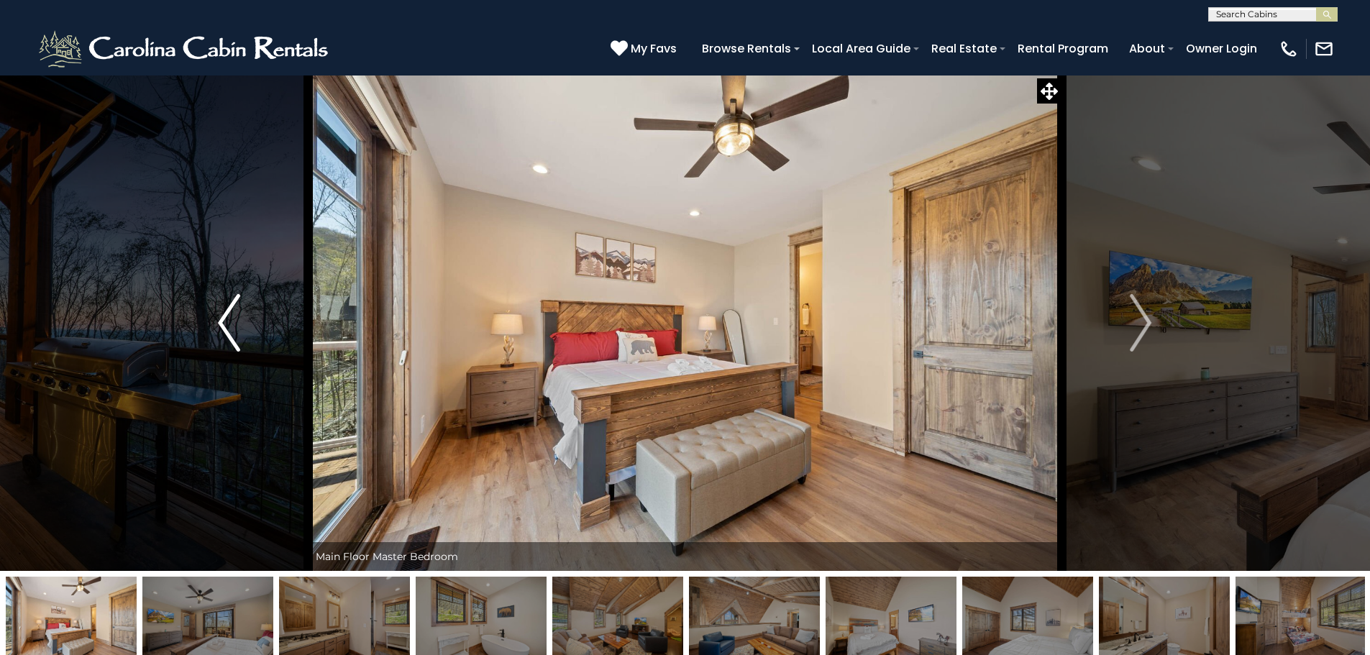
click at [224, 321] on img "Previous" at bounding box center [229, 323] width 22 height 58
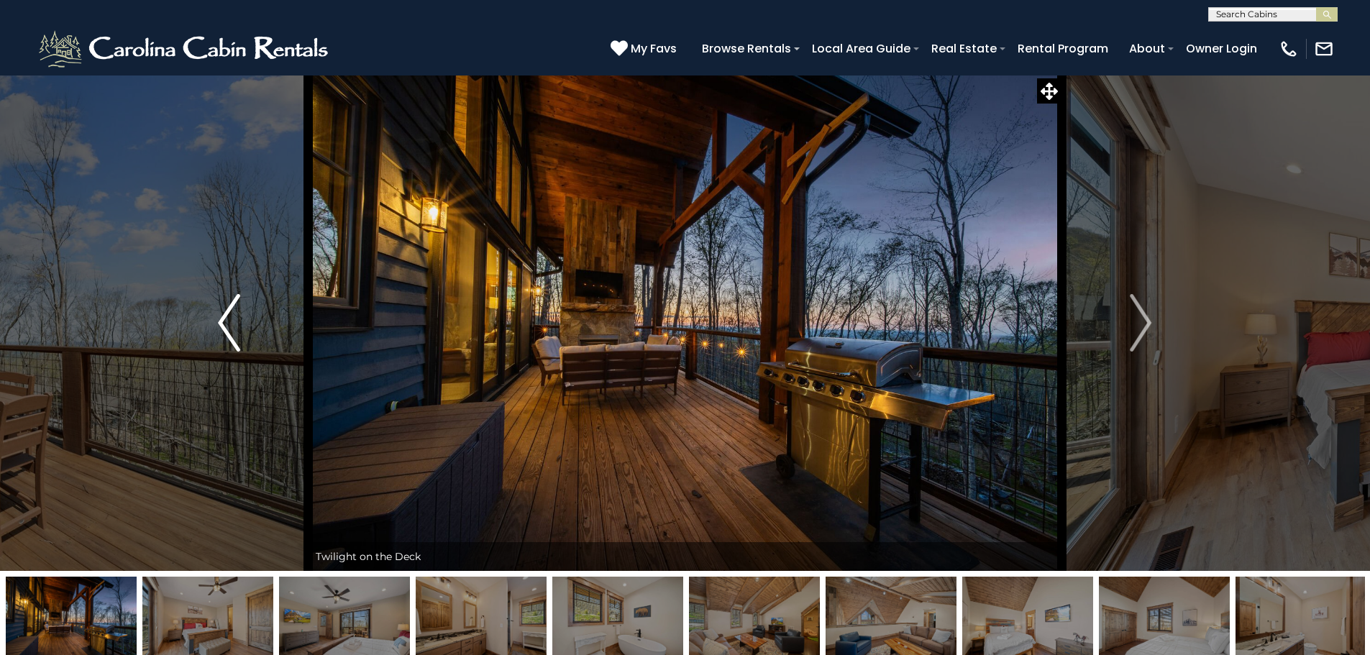
click at [224, 321] on img "Previous" at bounding box center [229, 323] width 22 height 58
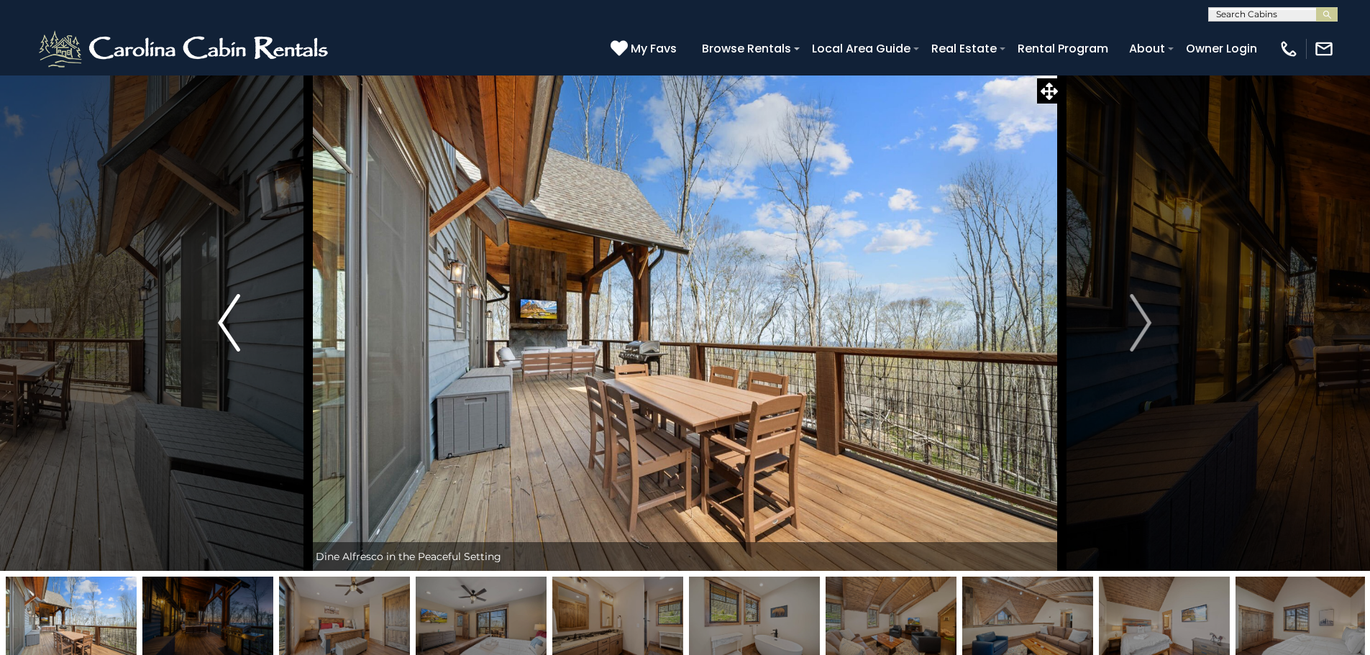
click at [224, 321] on img "Previous" at bounding box center [229, 323] width 22 height 58
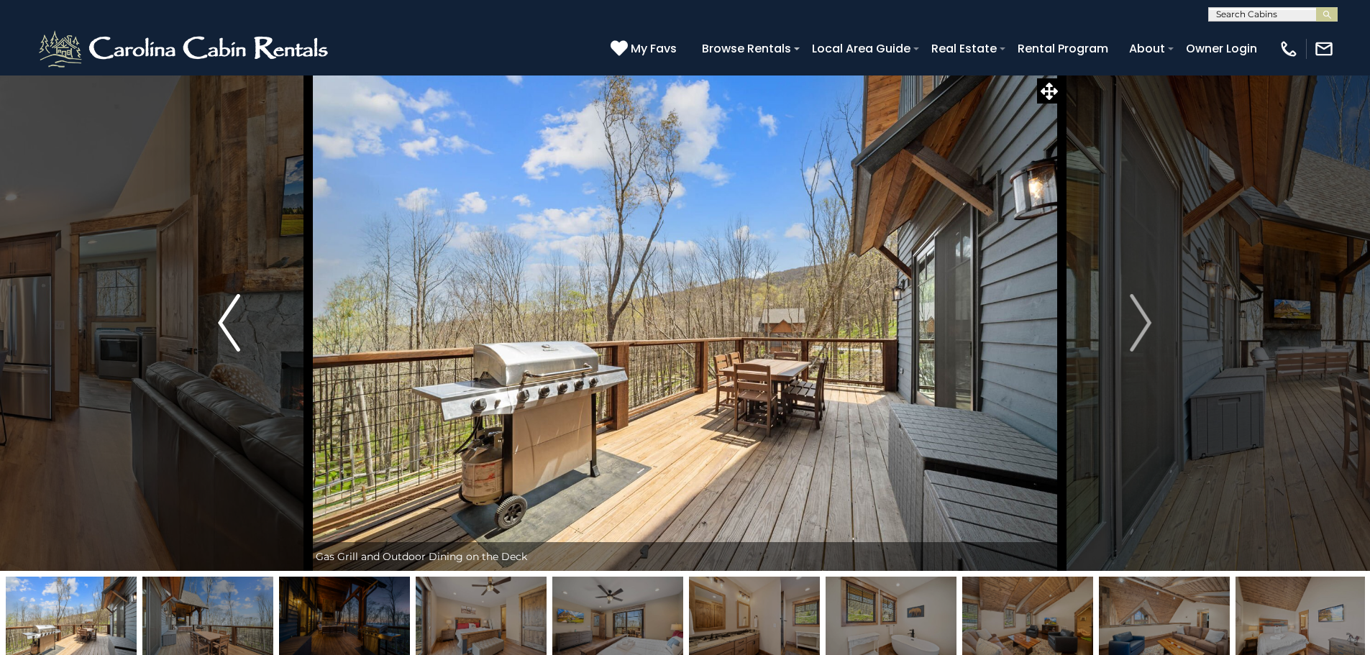
click at [224, 321] on img "Previous" at bounding box center [229, 323] width 22 height 58
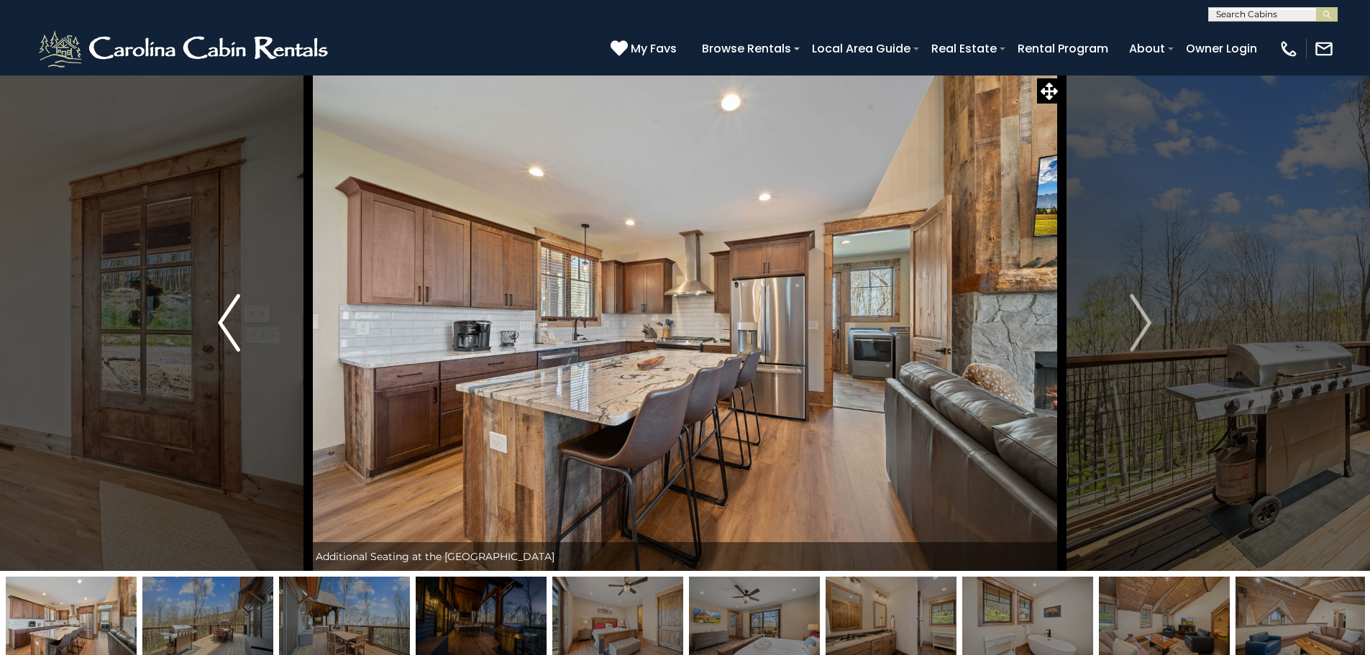
click at [224, 321] on img "Previous" at bounding box center [229, 323] width 22 height 58
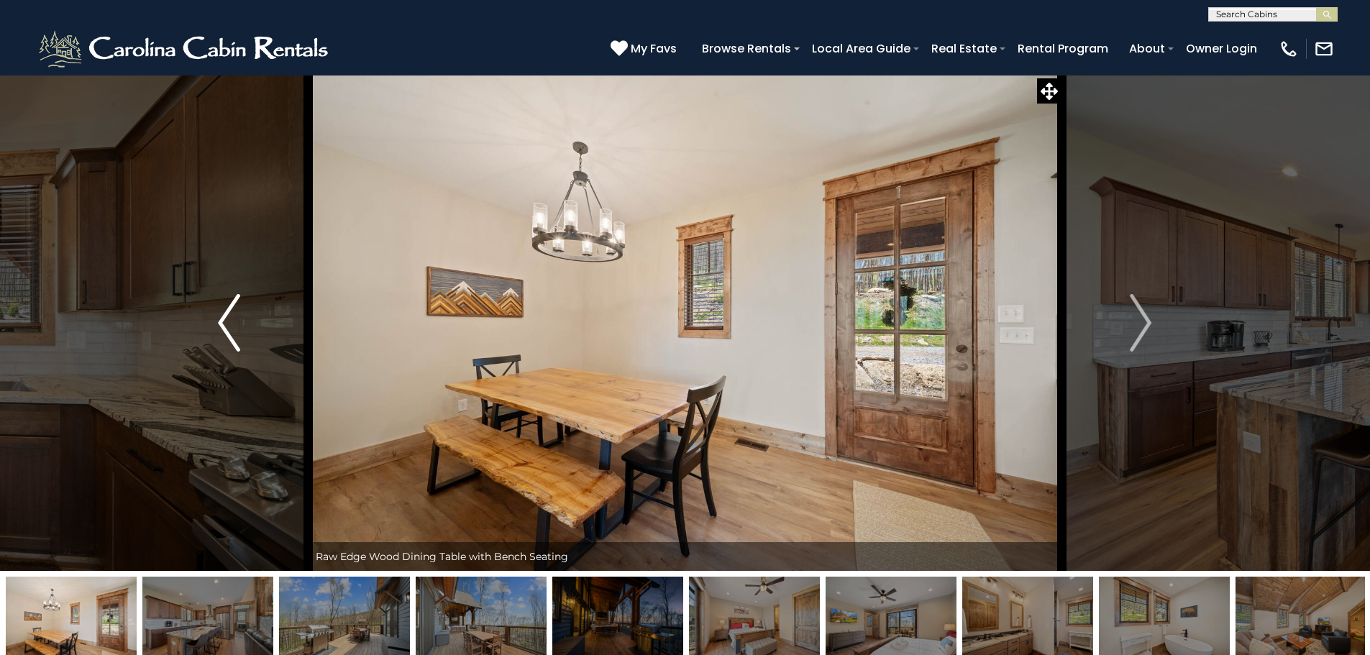
click at [224, 321] on img "Previous" at bounding box center [229, 323] width 22 height 58
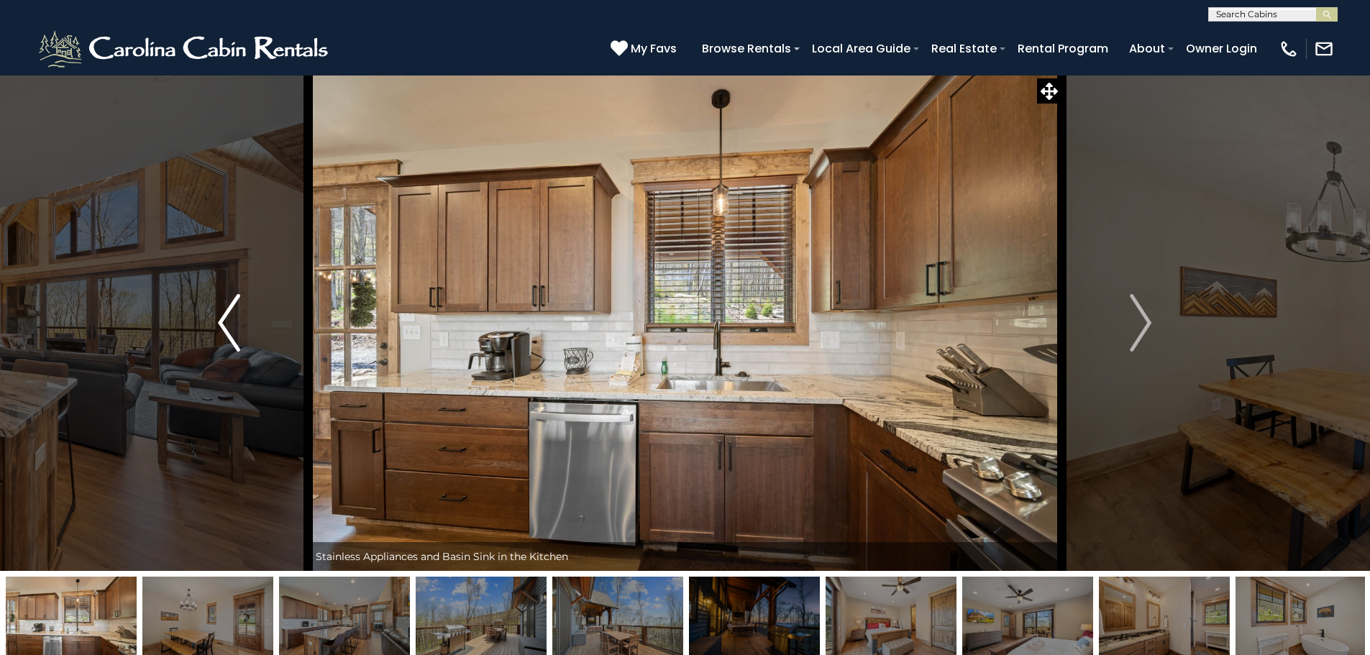
click at [224, 321] on img "Previous" at bounding box center [229, 323] width 22 height 58
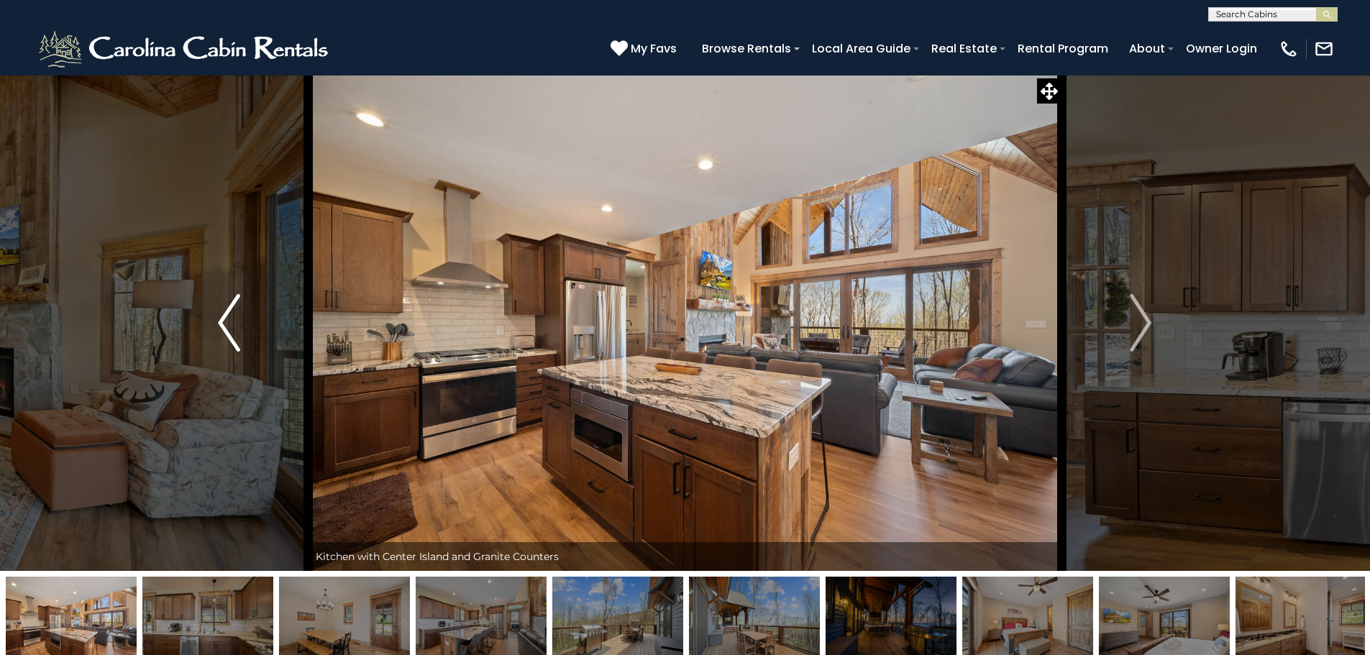
click at [229, 334] on img "Previous" at bounding box center [229, 323] width 22 height 58
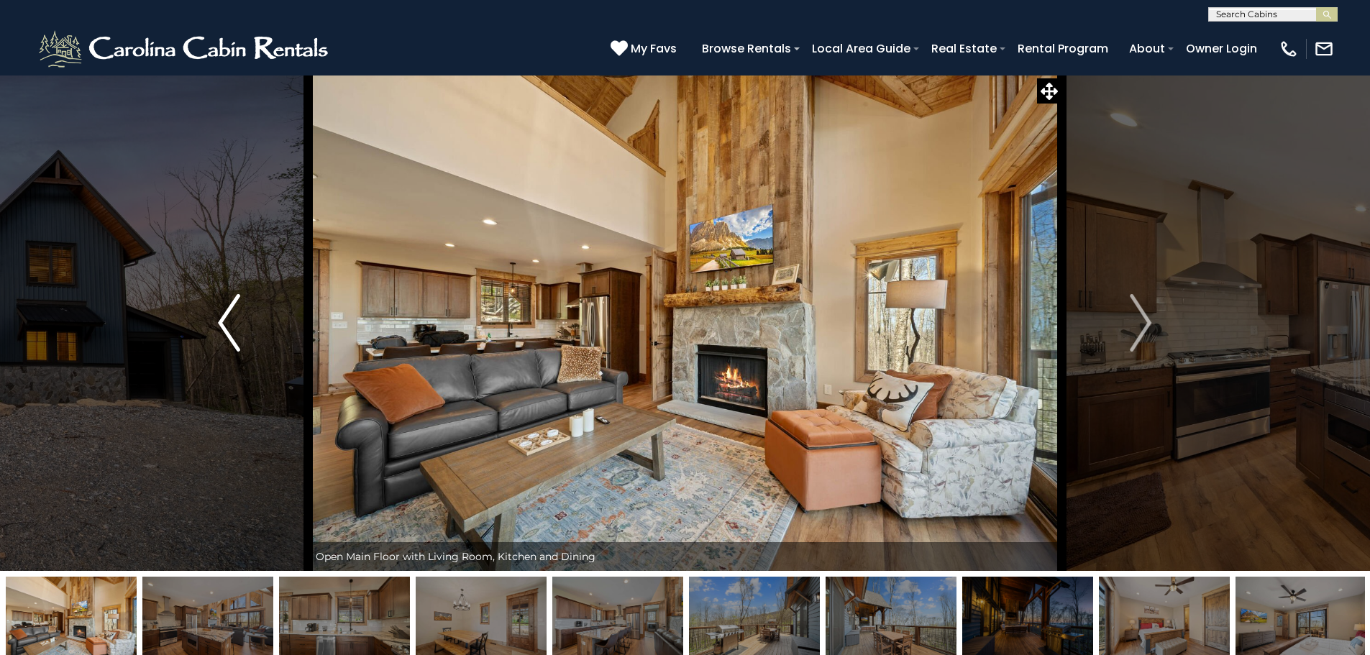
click at [229, 334] on img "Previous" at bounding box center [229, 323] width 22 height 58
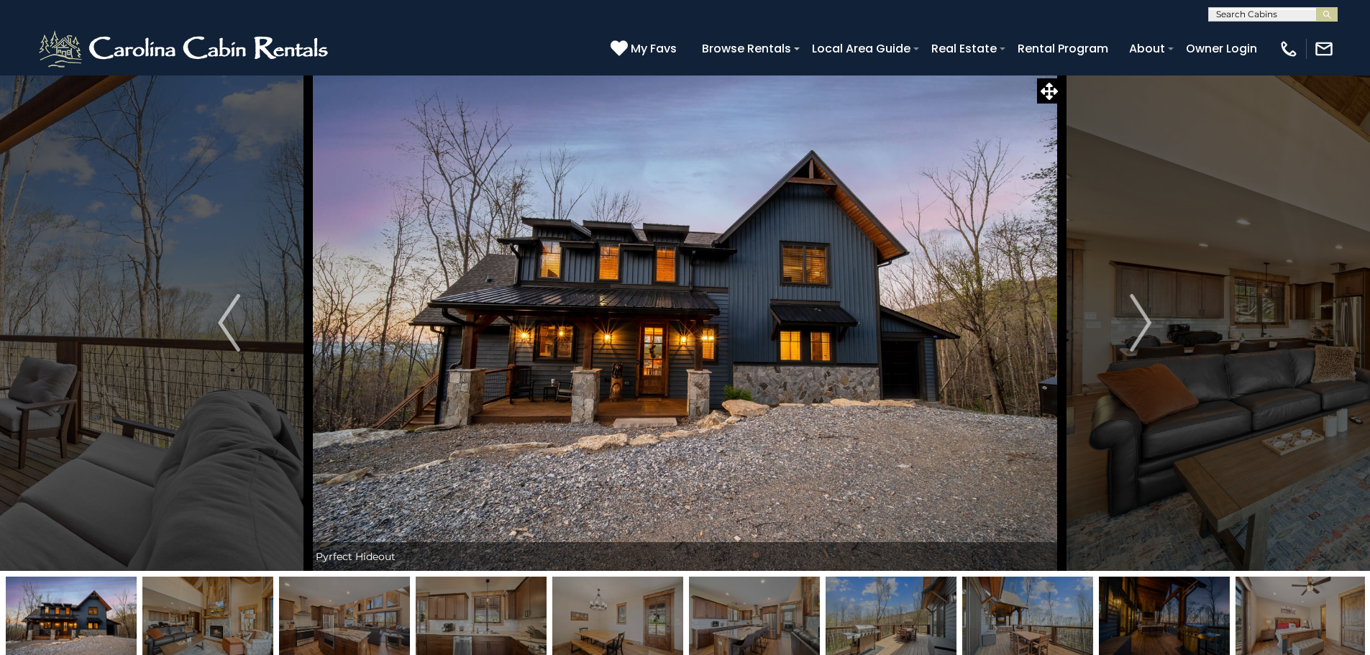
click at [1297, 617] on img at bounding box center [1301, 622] width 131 height 90
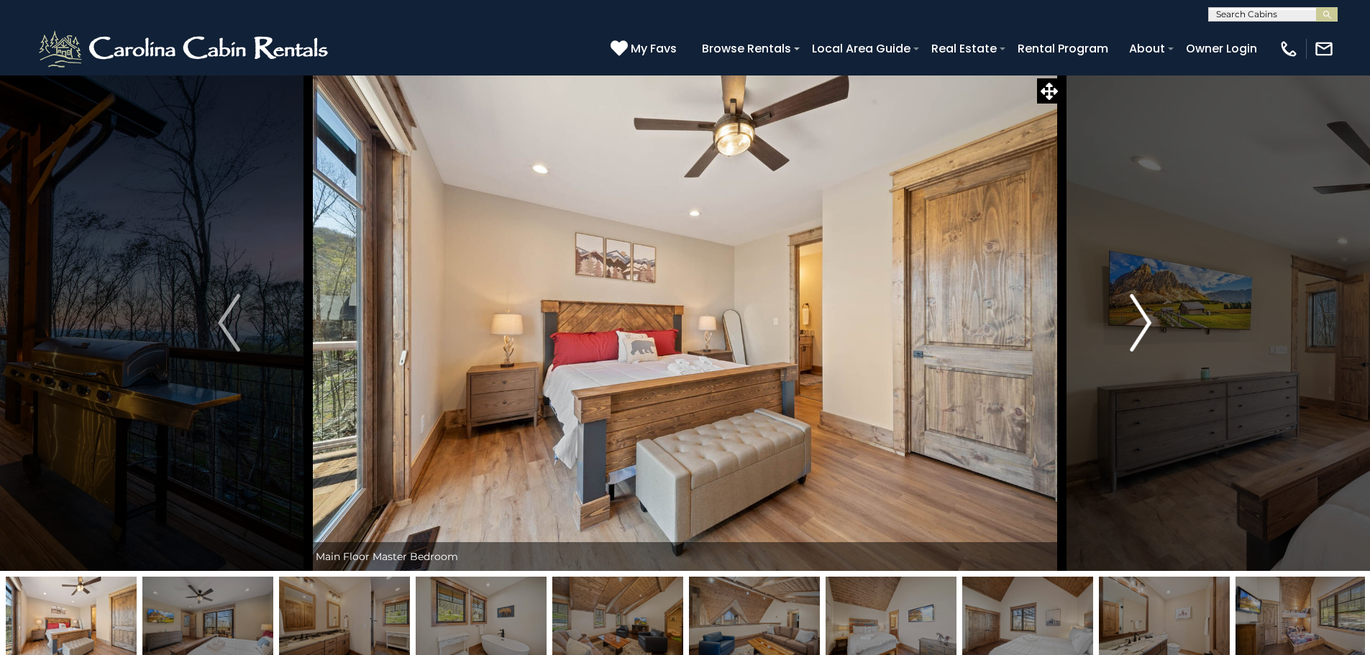
click at [1131, 320] on img "Next" at bounding box center [1141, 323] width 22 height 58
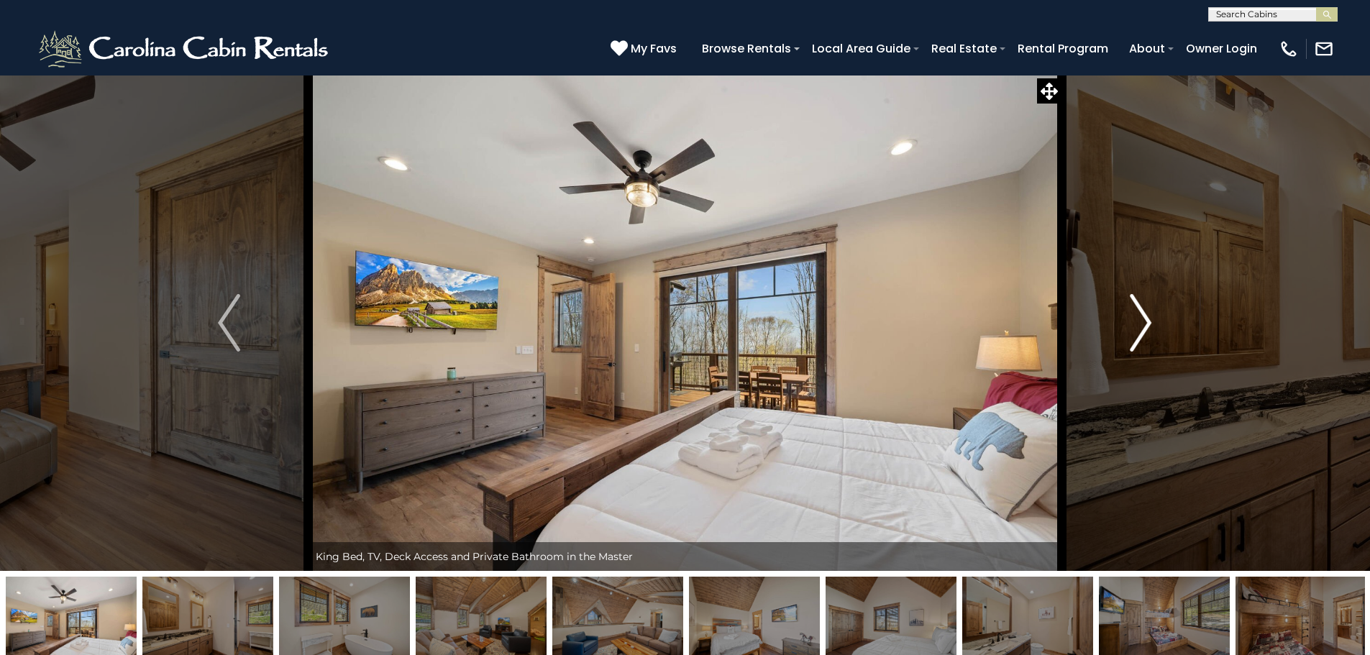
click at [1131, 320] on img "Next" at bounding box center [1141, 323] width 22 height 58
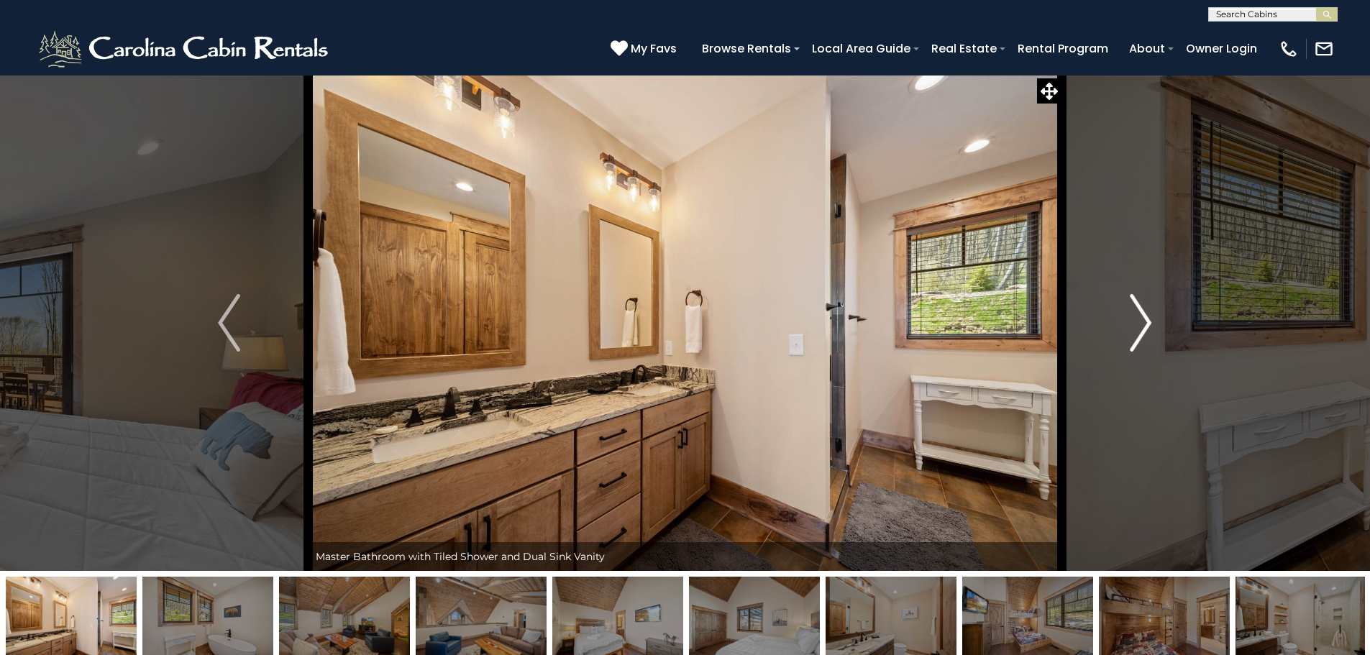
click at [1131, 320] on img "Next" at bounding box center [1141, 323] width 22 height 58
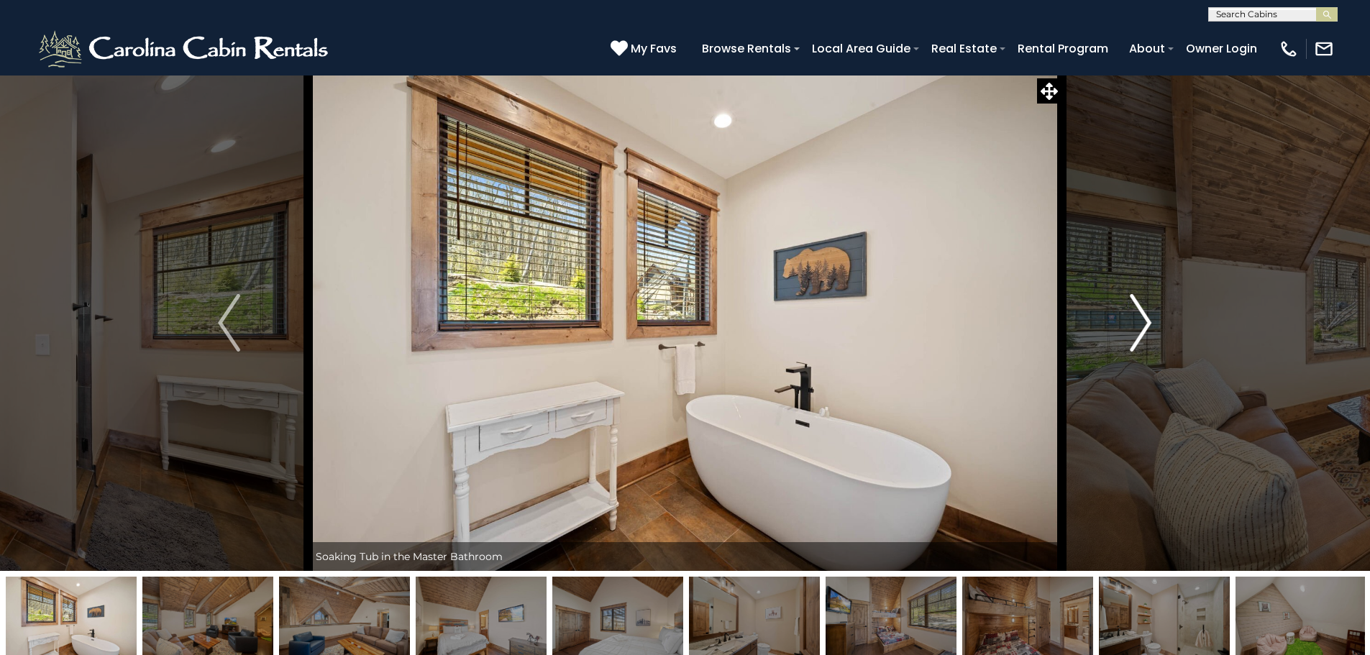
click at [1131, 320] on img "Next" at bounding box center [1141, 323] width 22 height 58
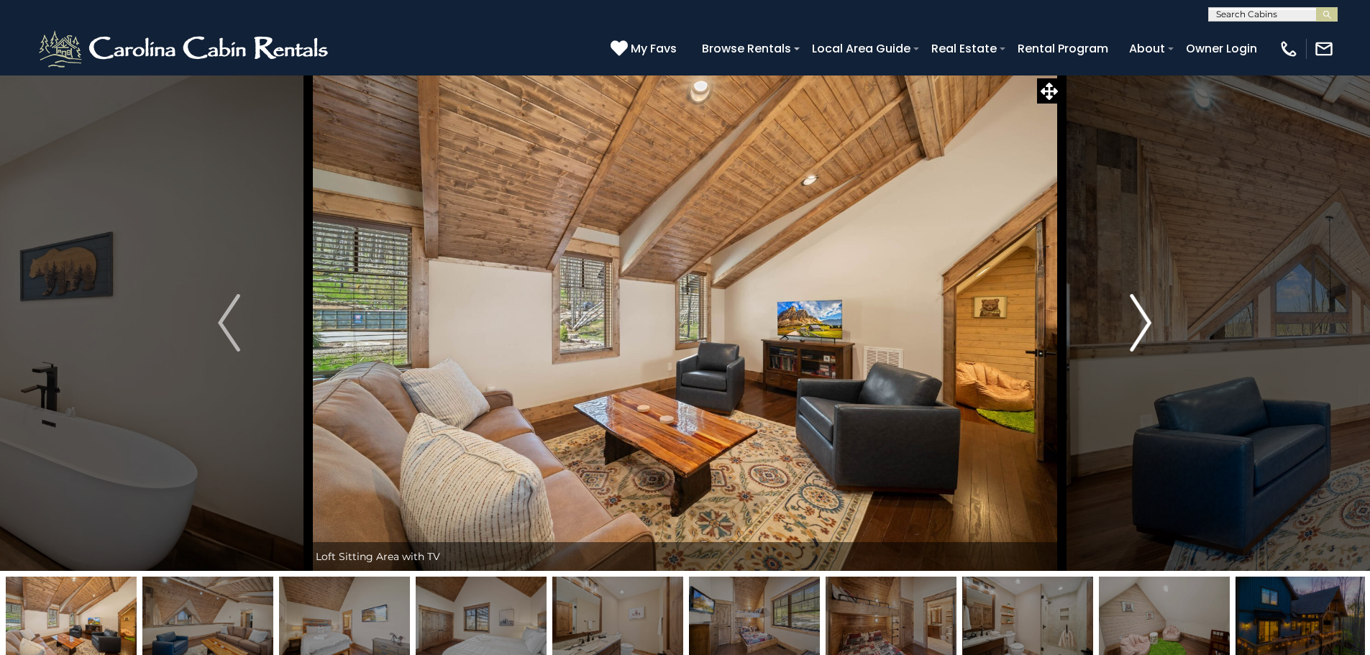
click at [1131, 320] on img "Next" at bounding box center [1141, 323] width 22 height 58
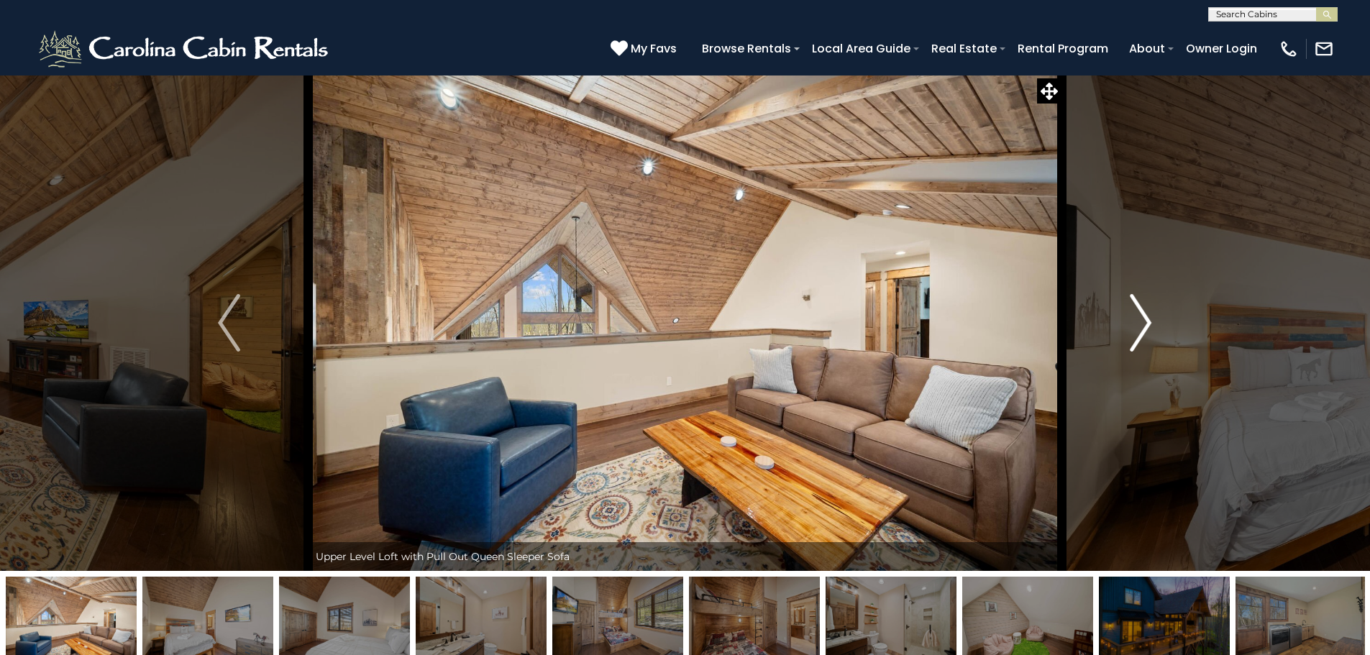
click at [1131, 320] on img "Next" at bounding box center [1141, 323] width 22 height 58
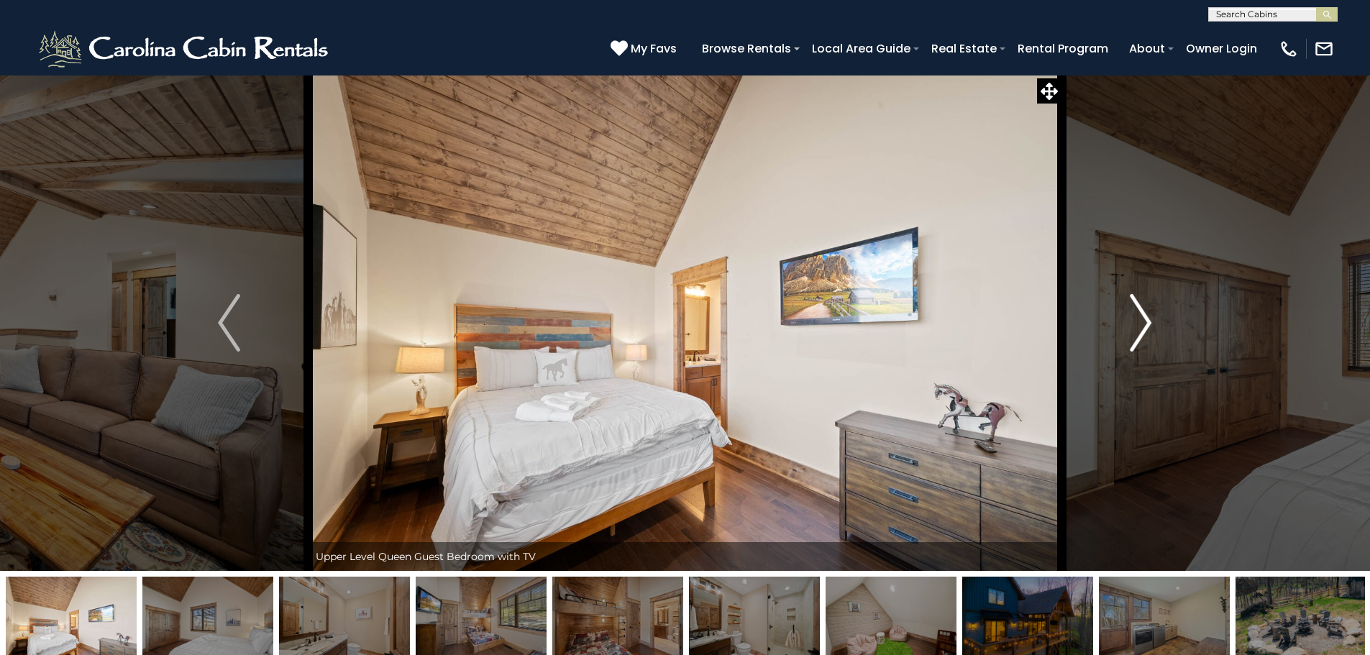
click at [1131, 320] on img "Next" at bounding box center [1141, 323] width 22 height 58
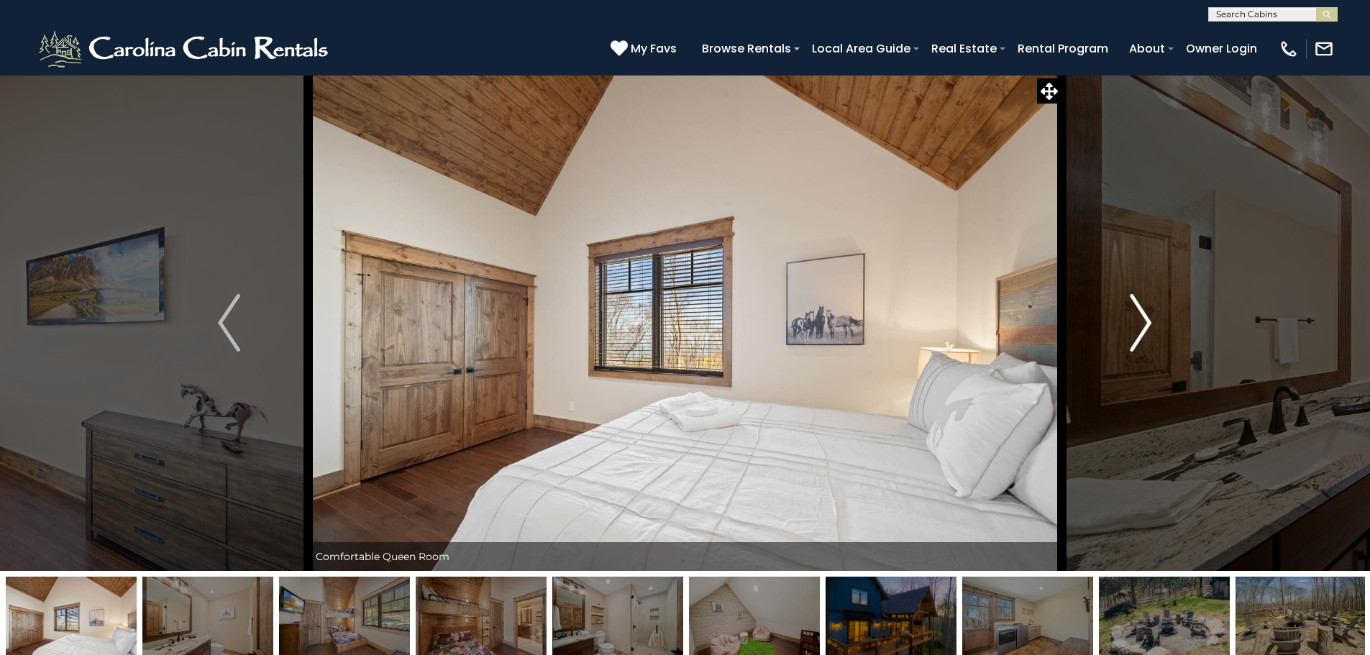
click at [1131, 320] on img "Next" at bounding box center [1141, 323] width 22 height 58
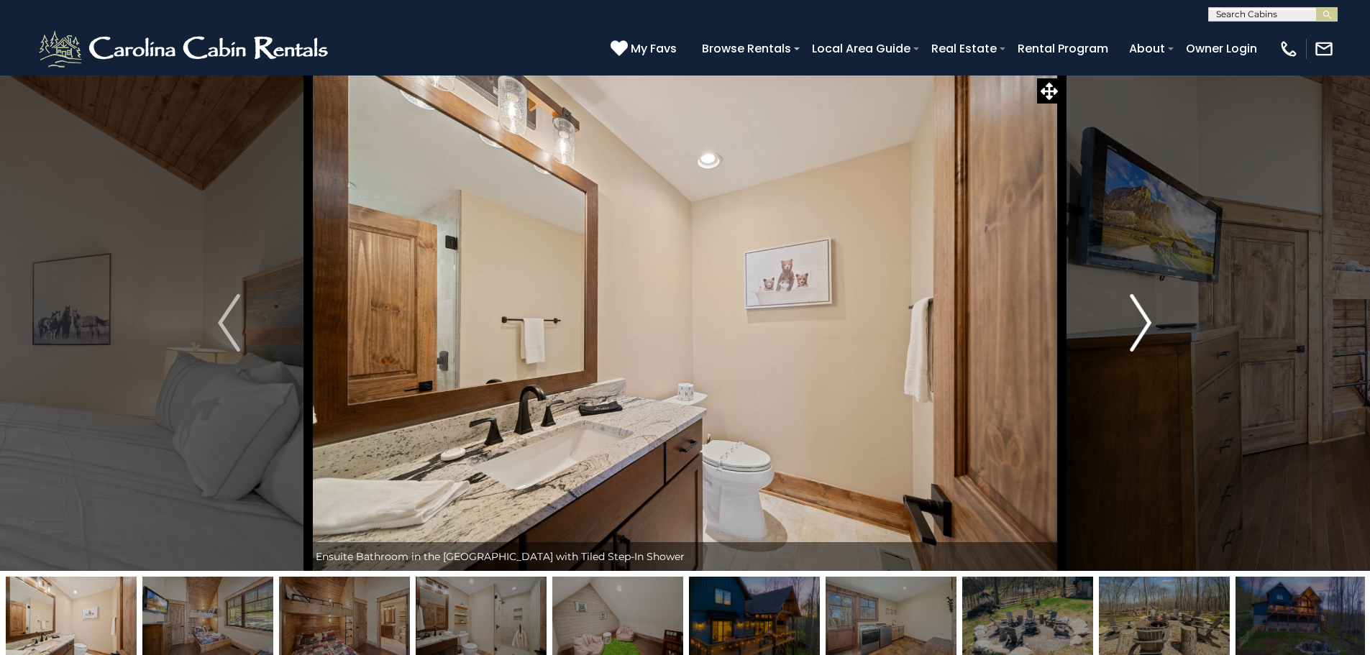
click at [1141, 319] on img "Next" at bounding box center [1141, 323] width 22 height 58
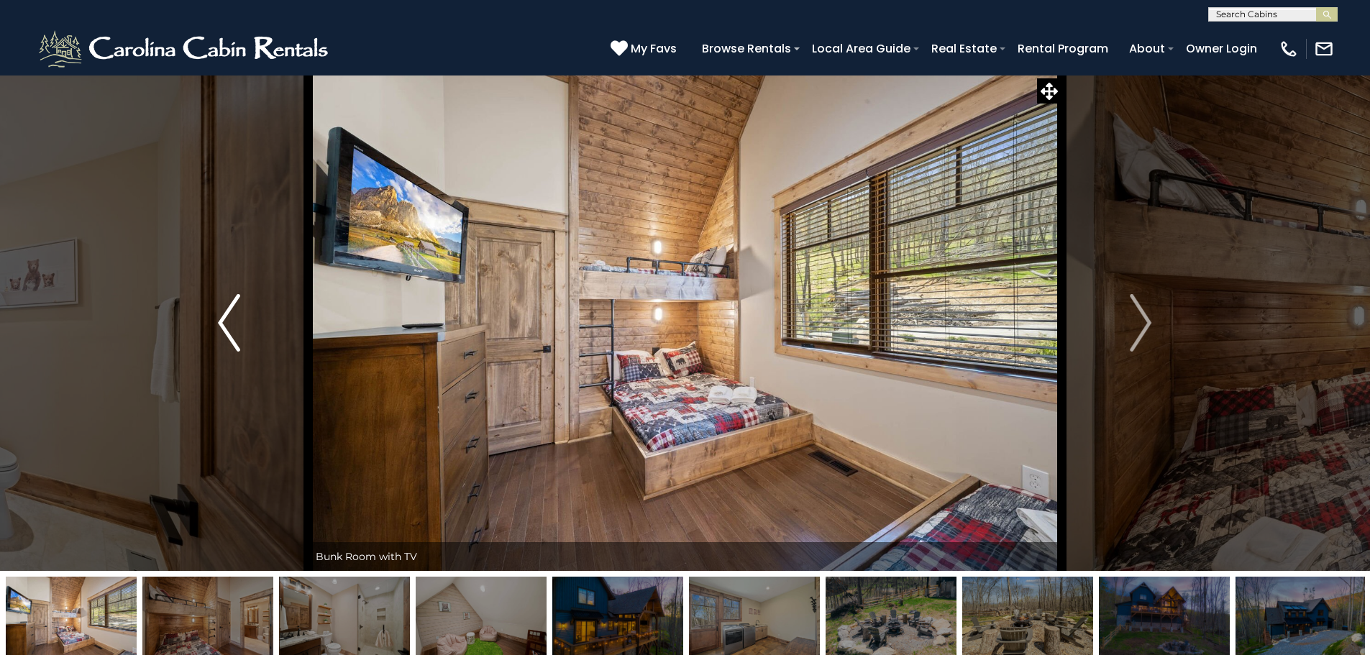
click at [227, 304] on img "Previous" at bounding box center [229, 323] width 22 height 58
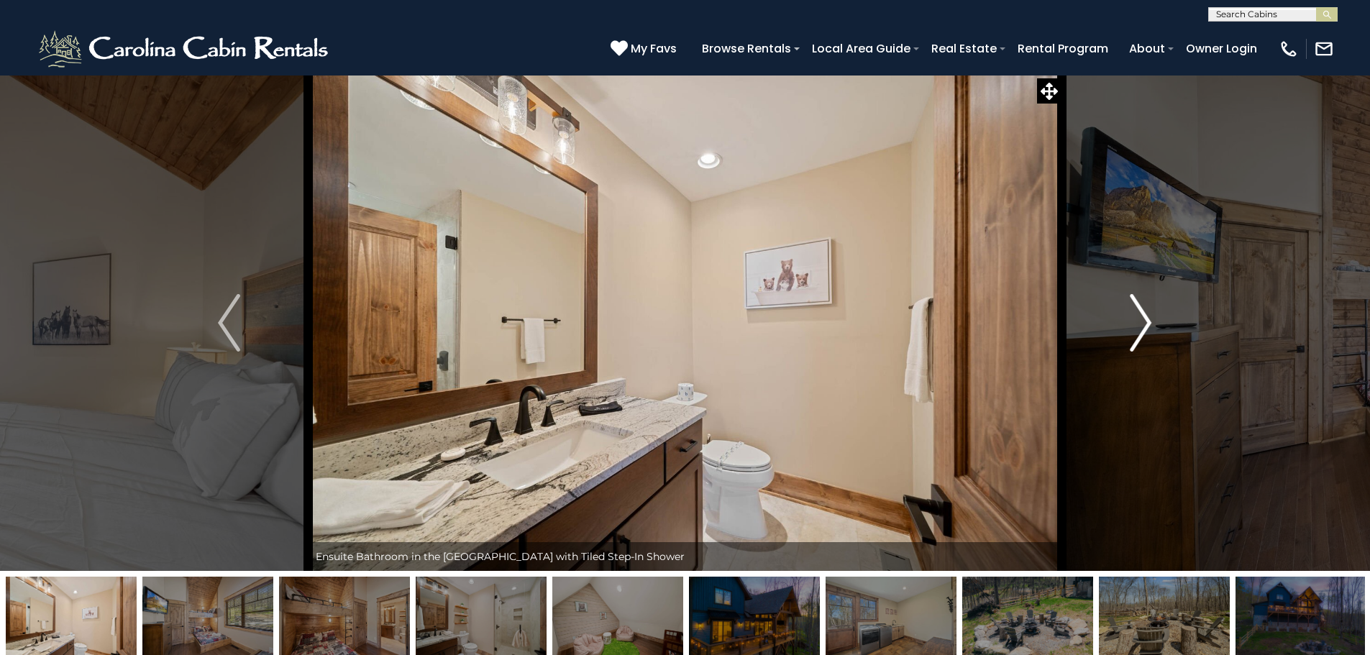
click at [1141, 319] on img "Next" at bounding box center [1141, 323] width 22 height 58
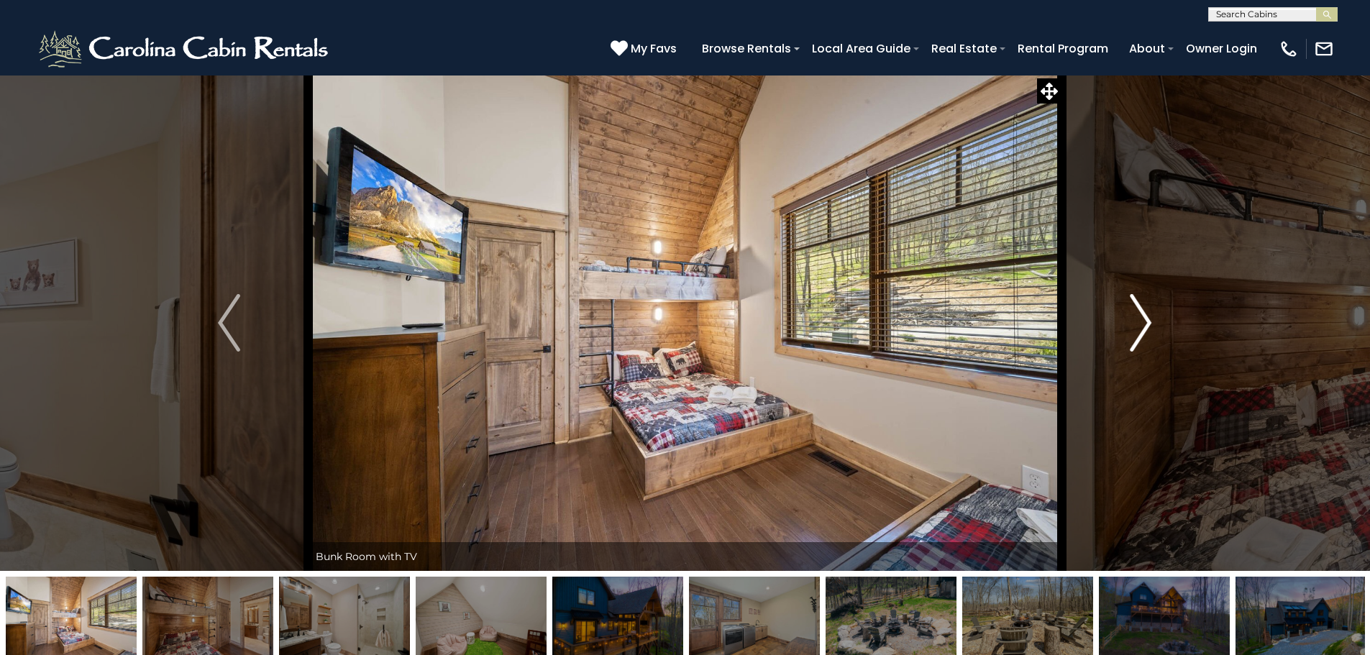
click at [1141, 319] on img "Next" at bounding box center [1141, 323] width 22 height 58
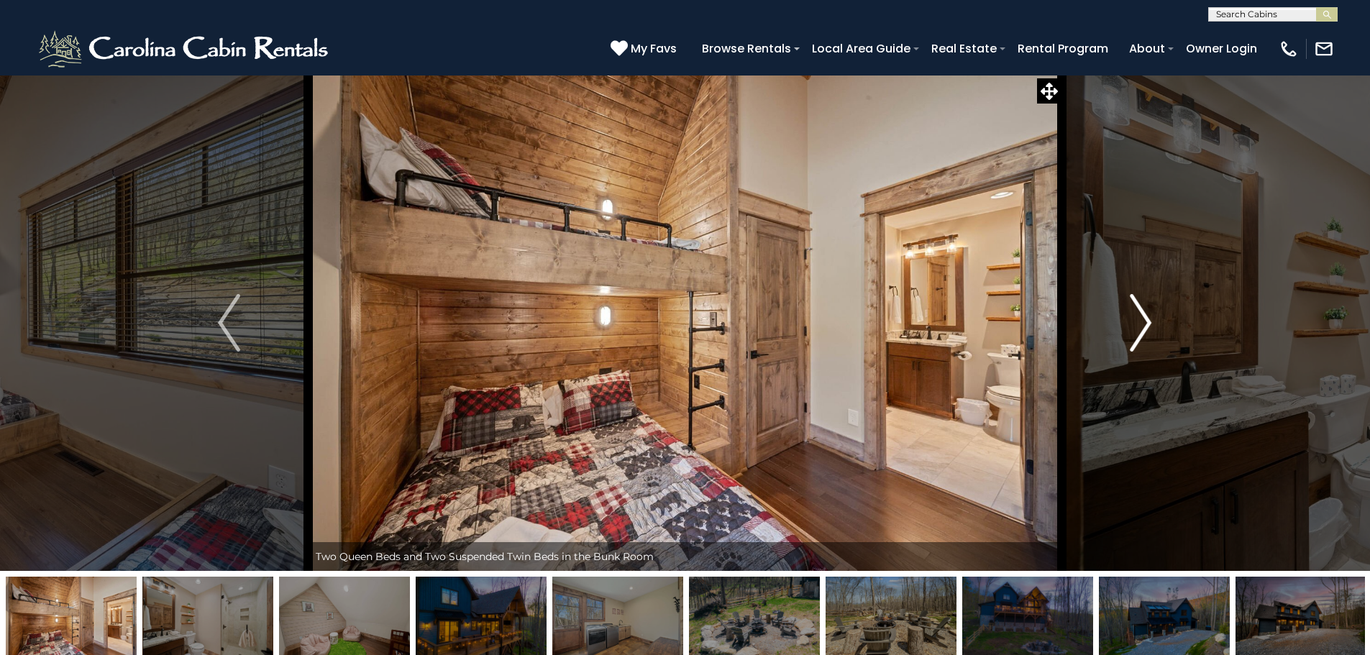
click at [1141, 319] on img "Next" at bounding box center [1141, 323] width 22 height 58
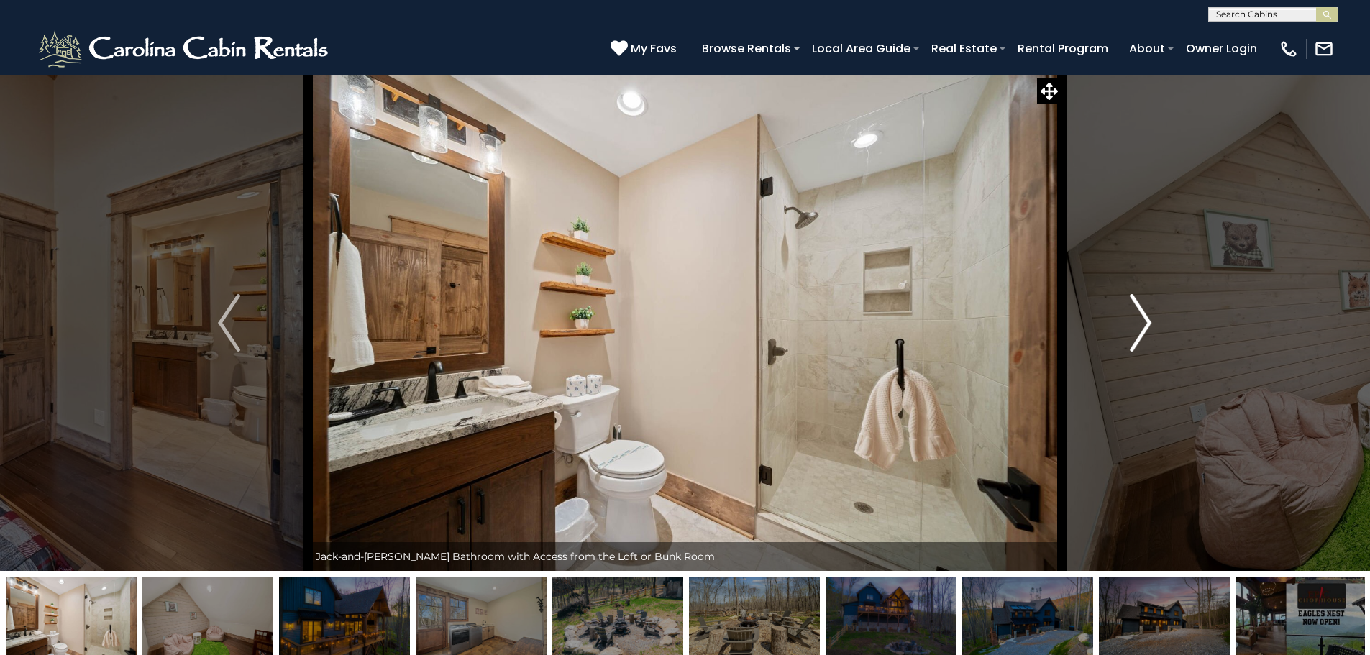
click at [1141, 319] on img "Next" at bounding box center [1141, 323] width 22 height 58
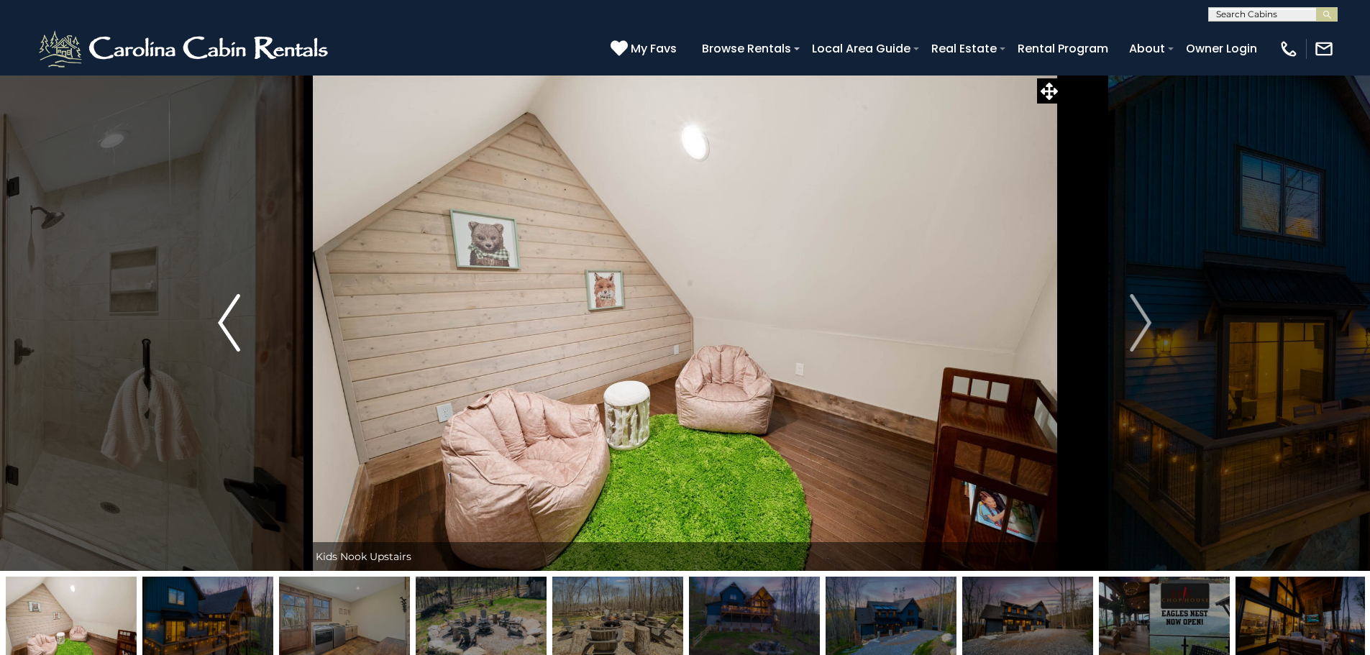
click at [238, 315] on img "Previous" at bounding box center [229, 323] width 22 height 58
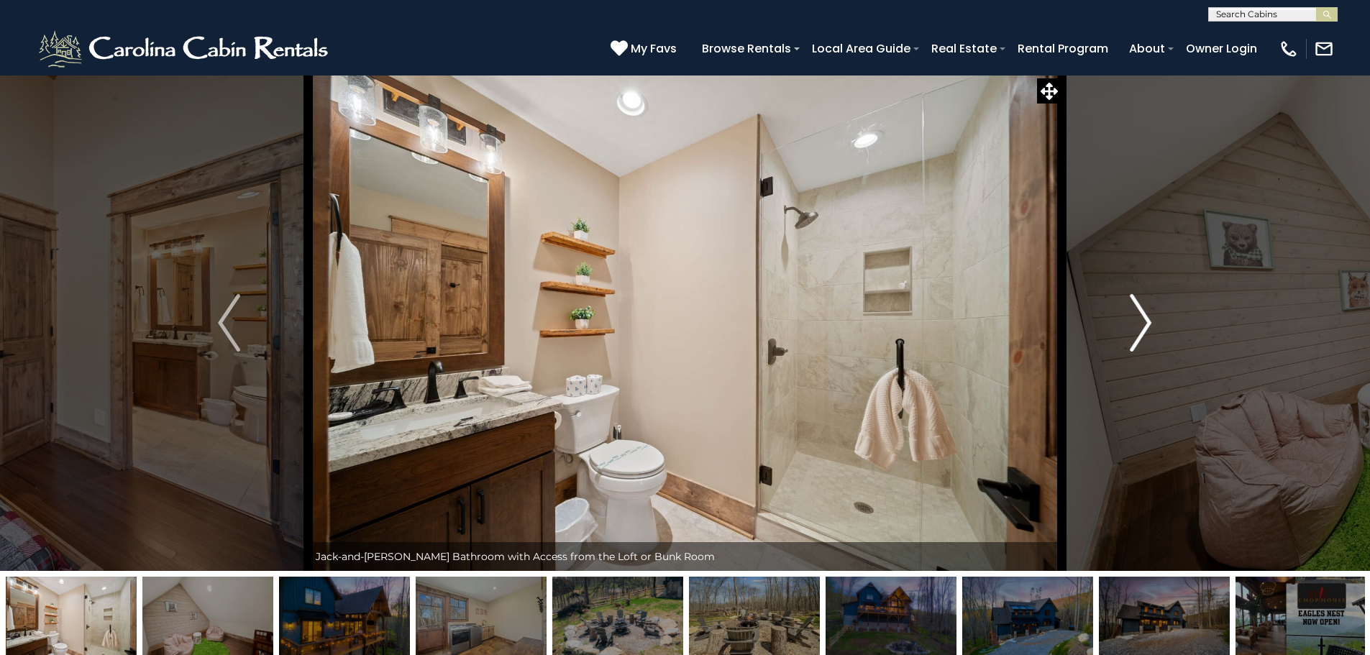
click at [1147, 318] on img "Next" at bounding box center [1141, 323] width 22 height 58
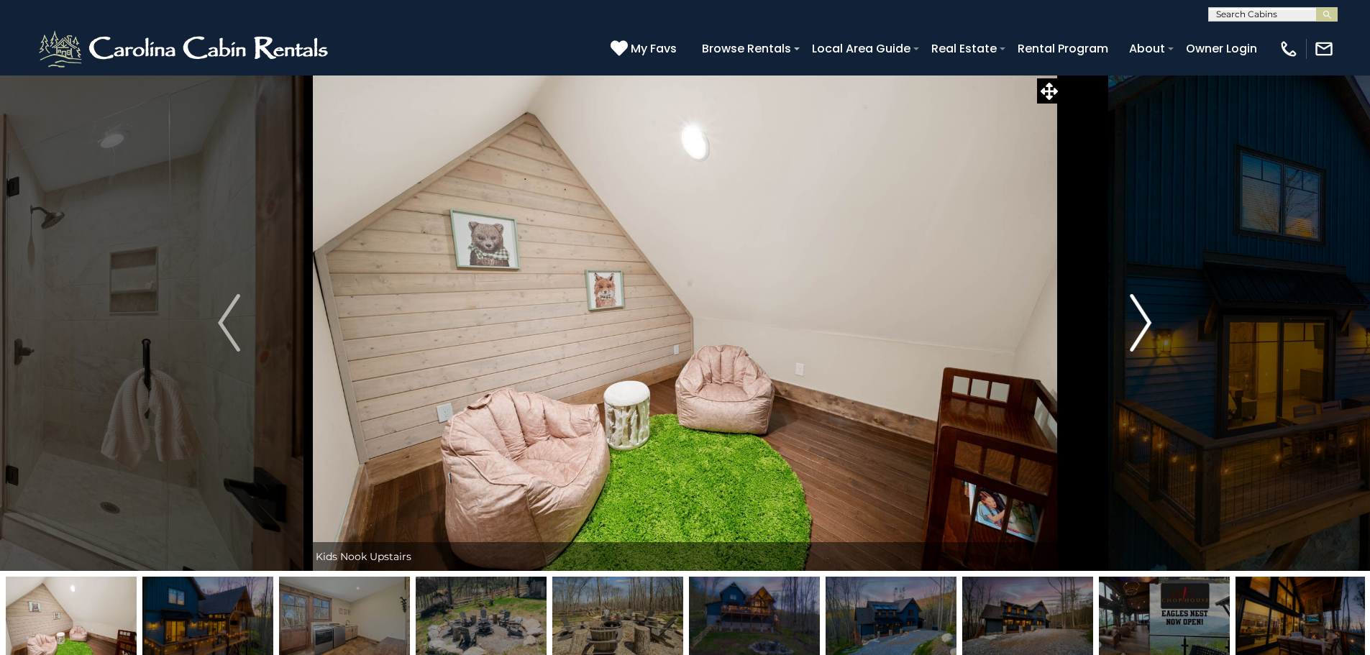
click at [1141, 321] on img "Next" at bounding box center [1141, 323] width 22 height 58
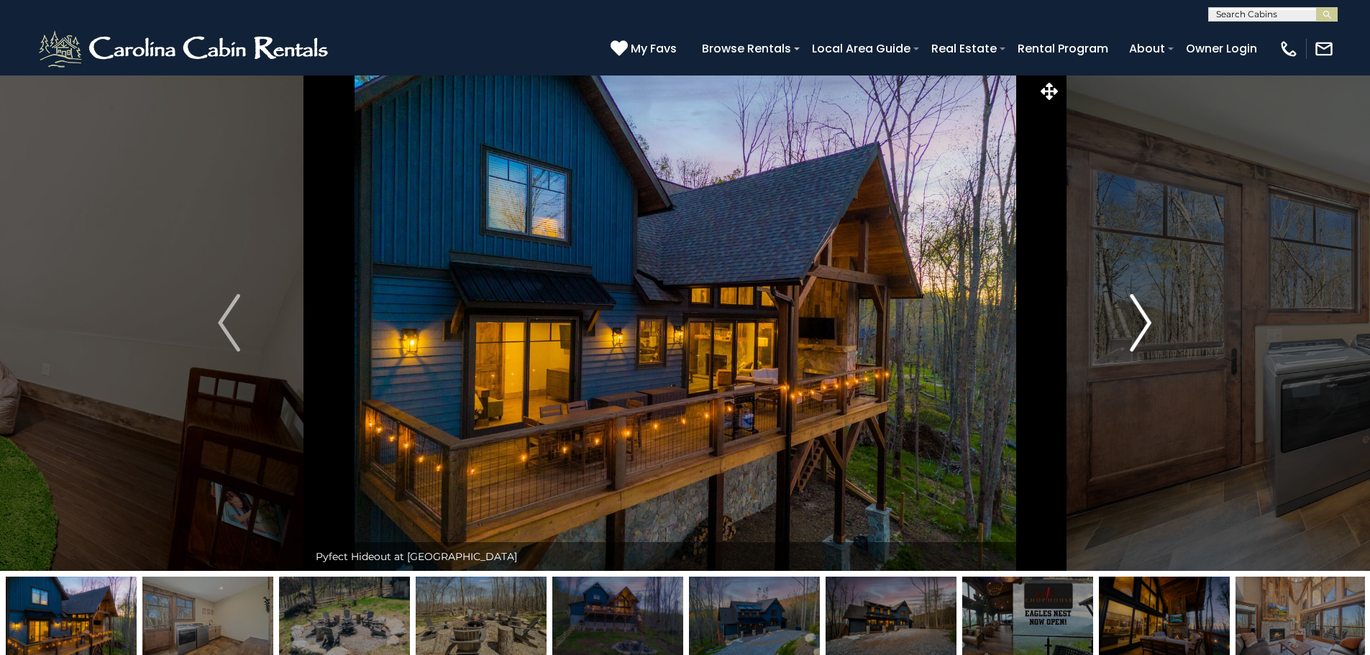
click at [1141, 321] on img "Next" at bounding box center [1141, 323] width 22 height 58
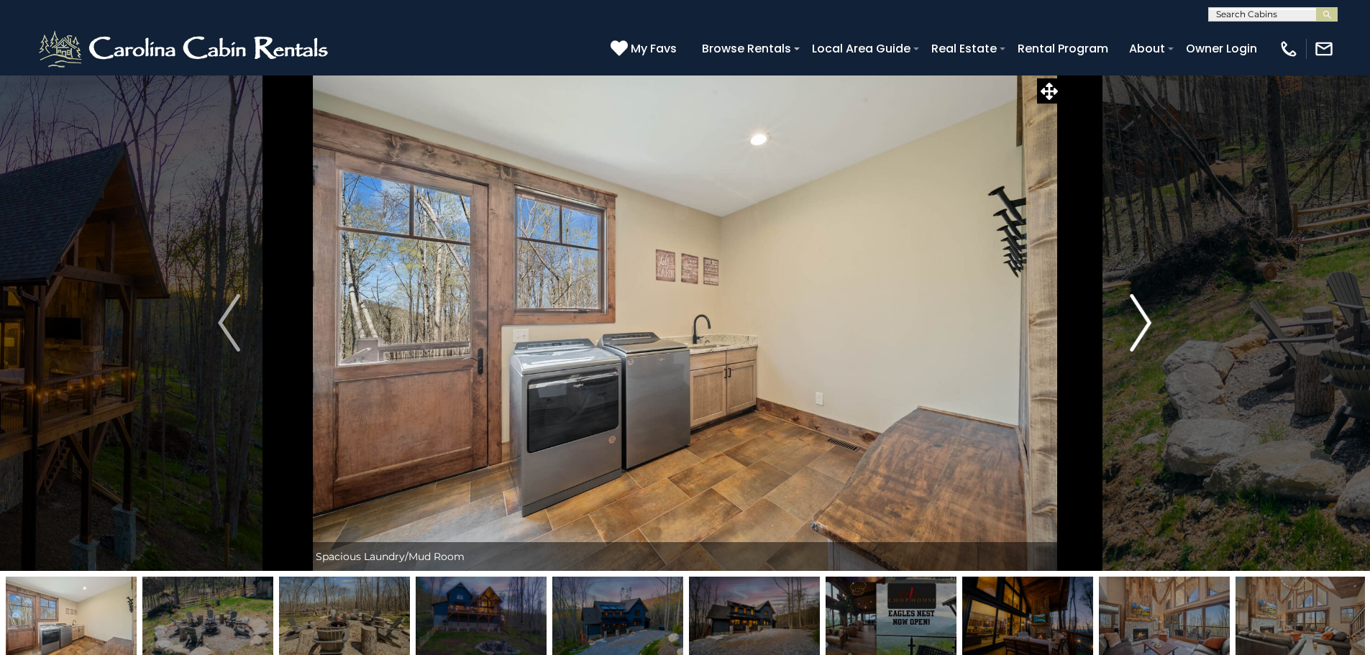
click at [1139, 316] on img "Next" at bounding box center [1141, 323] width 22 height 58
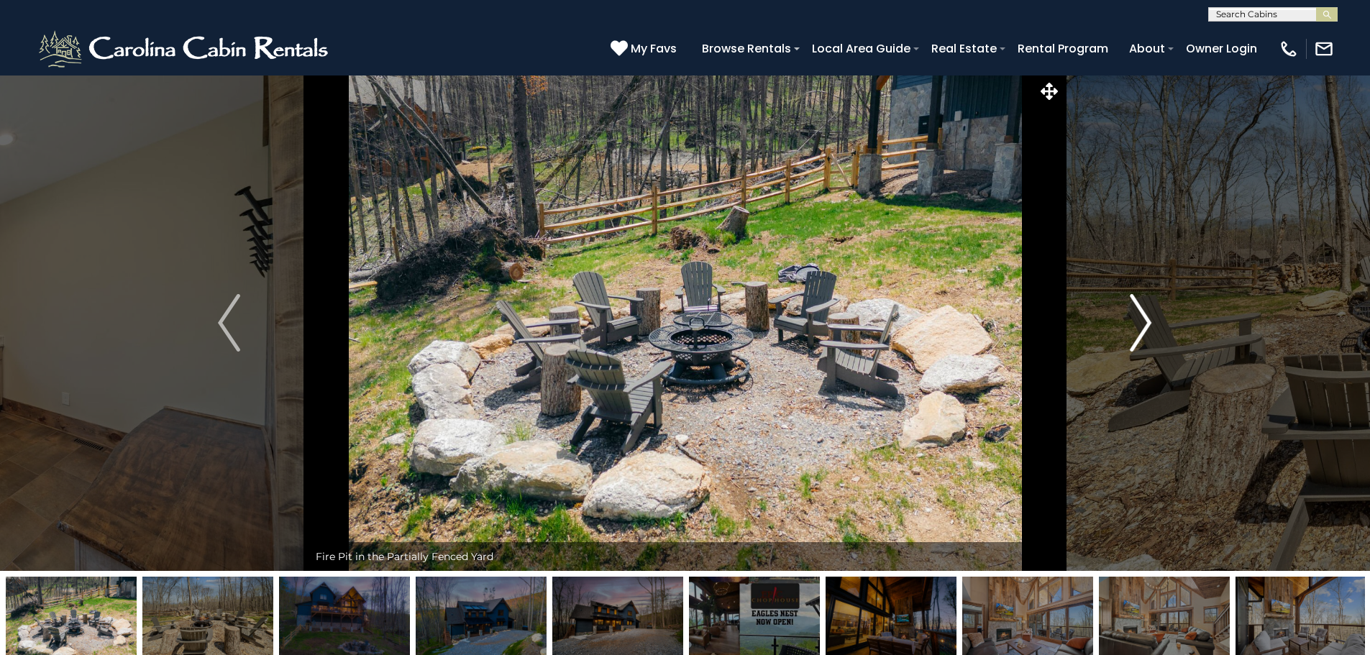
click at [1143, 317] on img "Next" at bounding box center [1141, 323] width 22 height 58
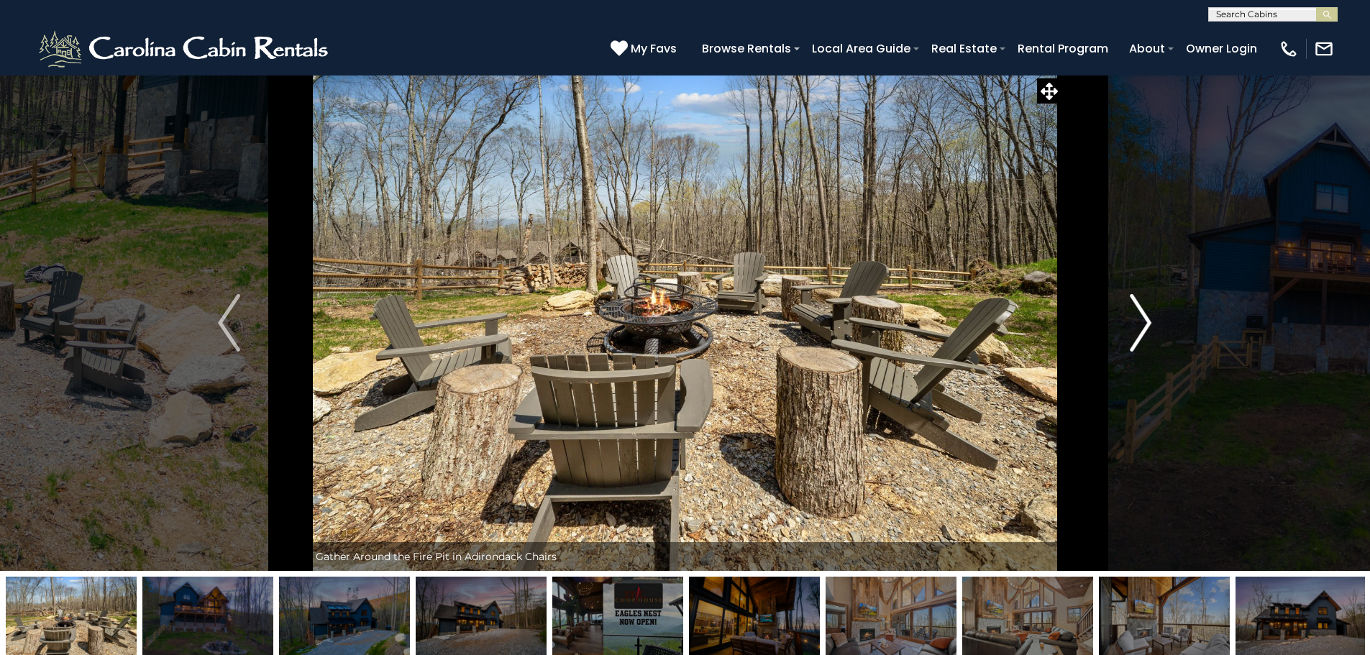
click at [1144, 318] on img "Next" at bounding box center [1141, 323] width 22 height 58
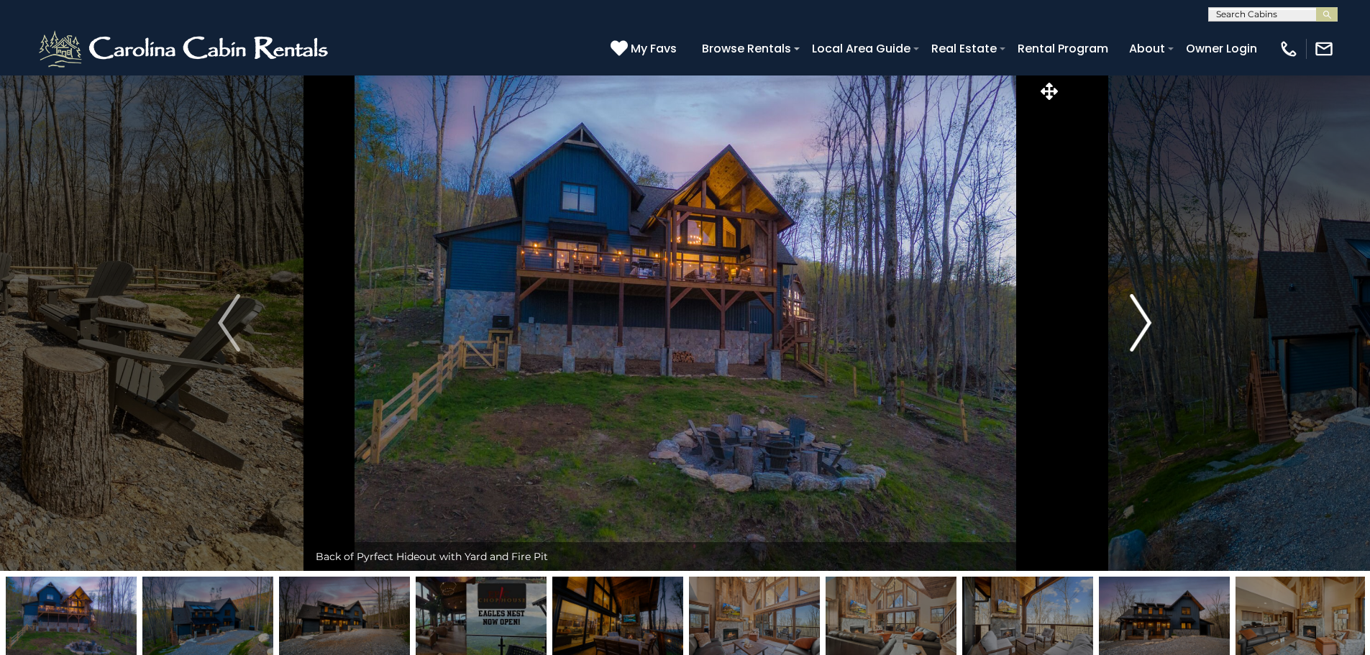
click at [1128, 314] on button "Next" at bounding box center [1141, 323] width 158 height 496
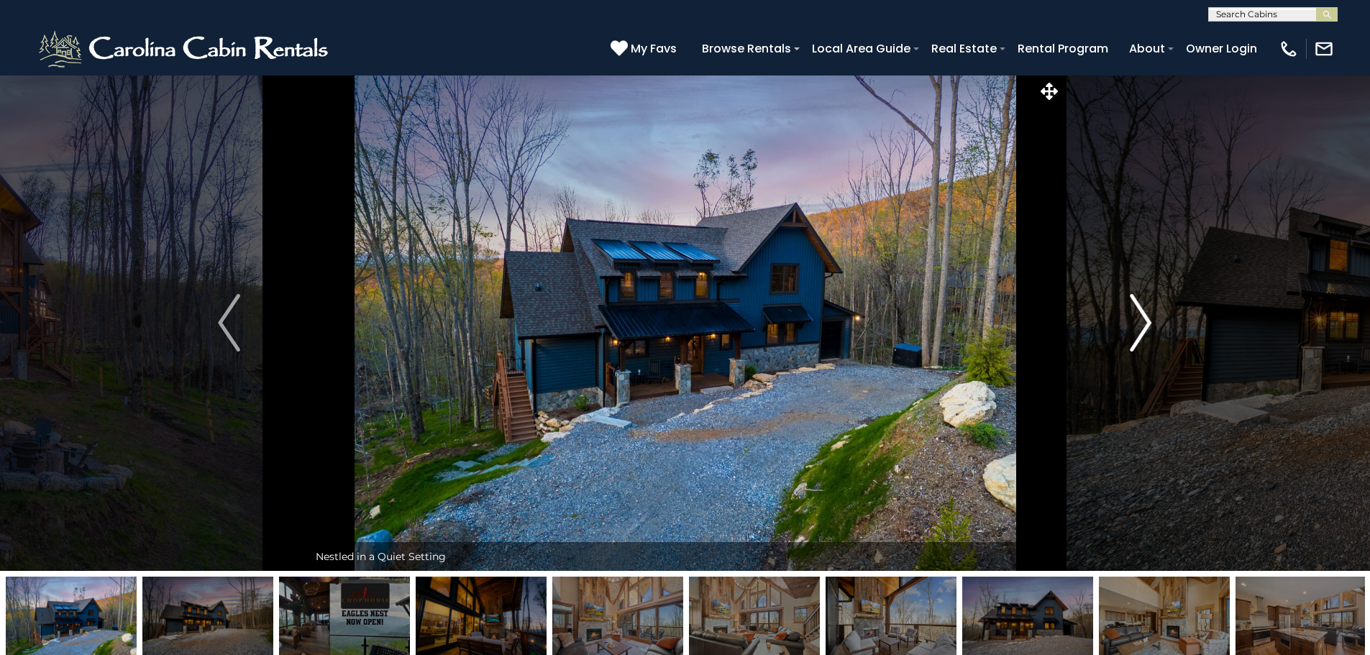
click at [1128, 314] on button "Next" at bounding box center [1141, 323] width 158 height 496
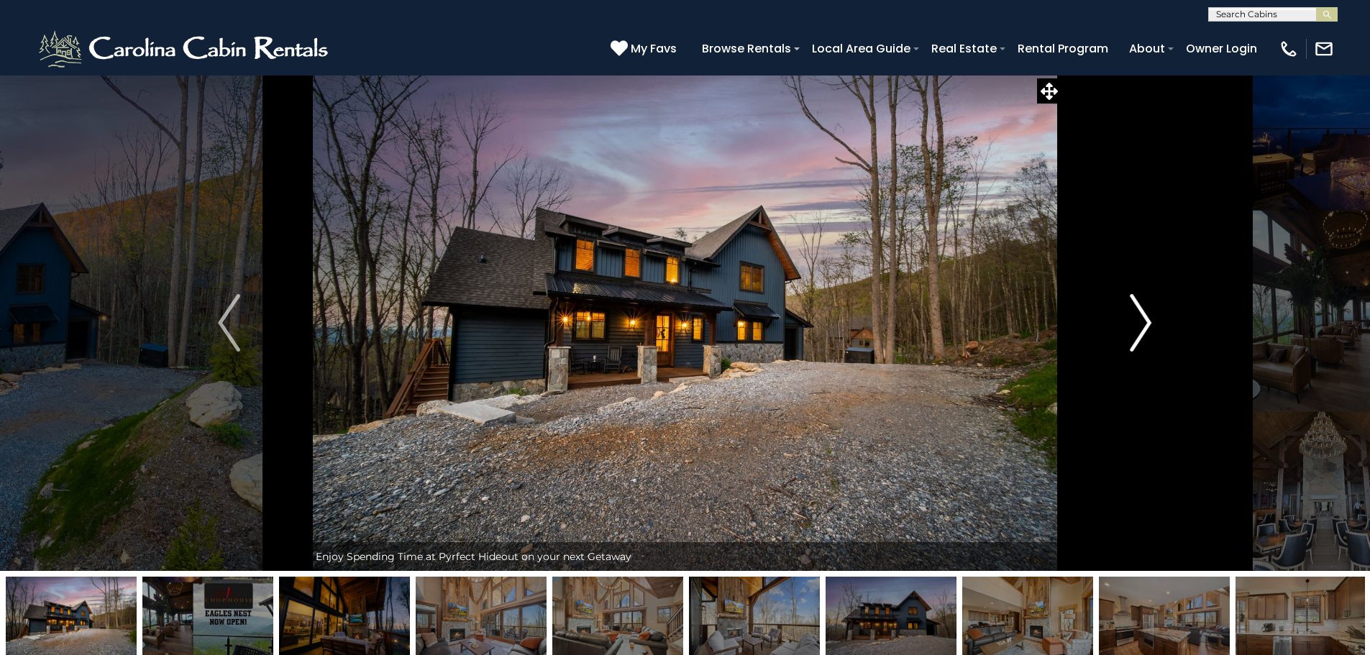
click at [1128, 314] on button "Next" at bounding box center [1141, 323] width 158 height 496
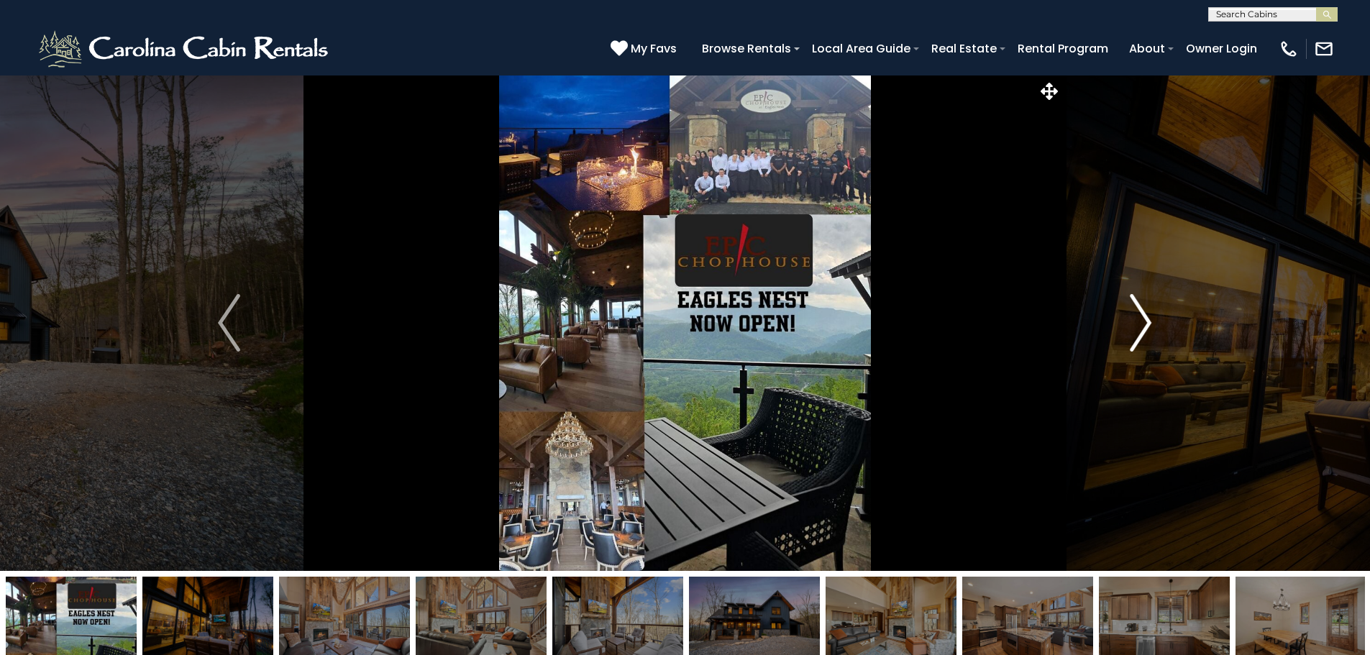
click at [1128, 314] on button "Next" at bounding box center [1141, 323] width 158 height 496
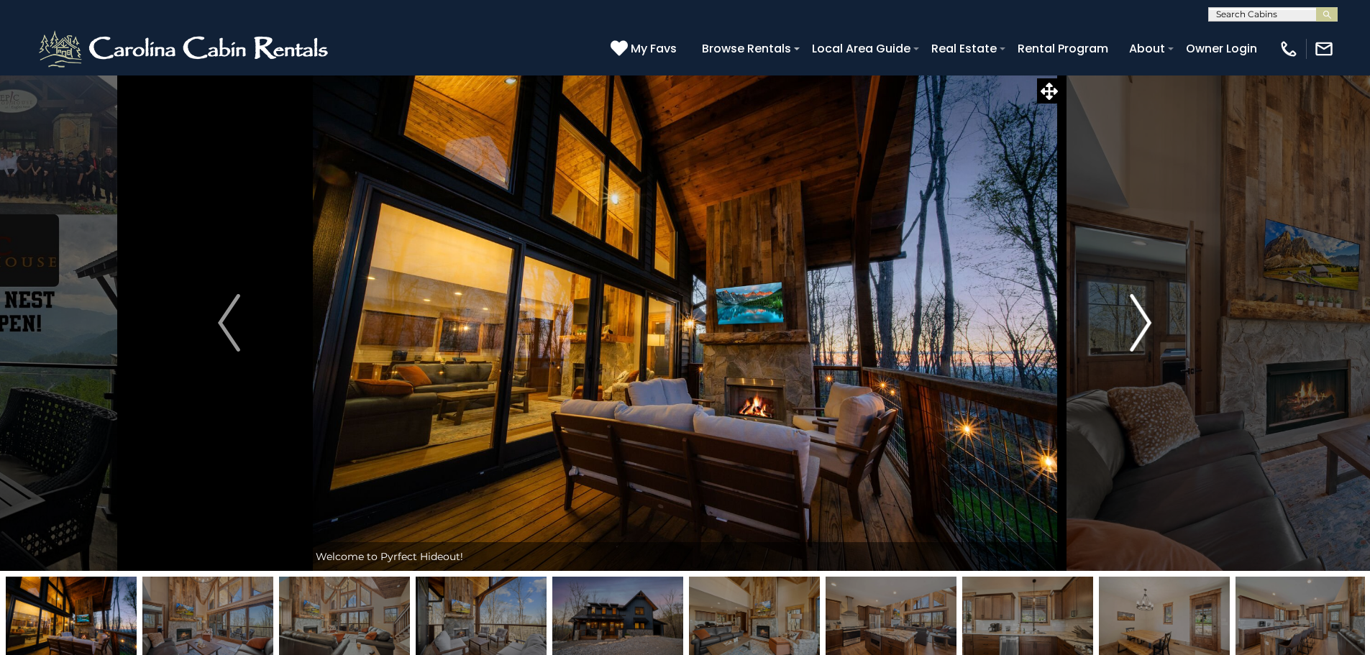
click at [1128, 314] on button "Next" at bounding box center [1141, 323] width 158 height 496
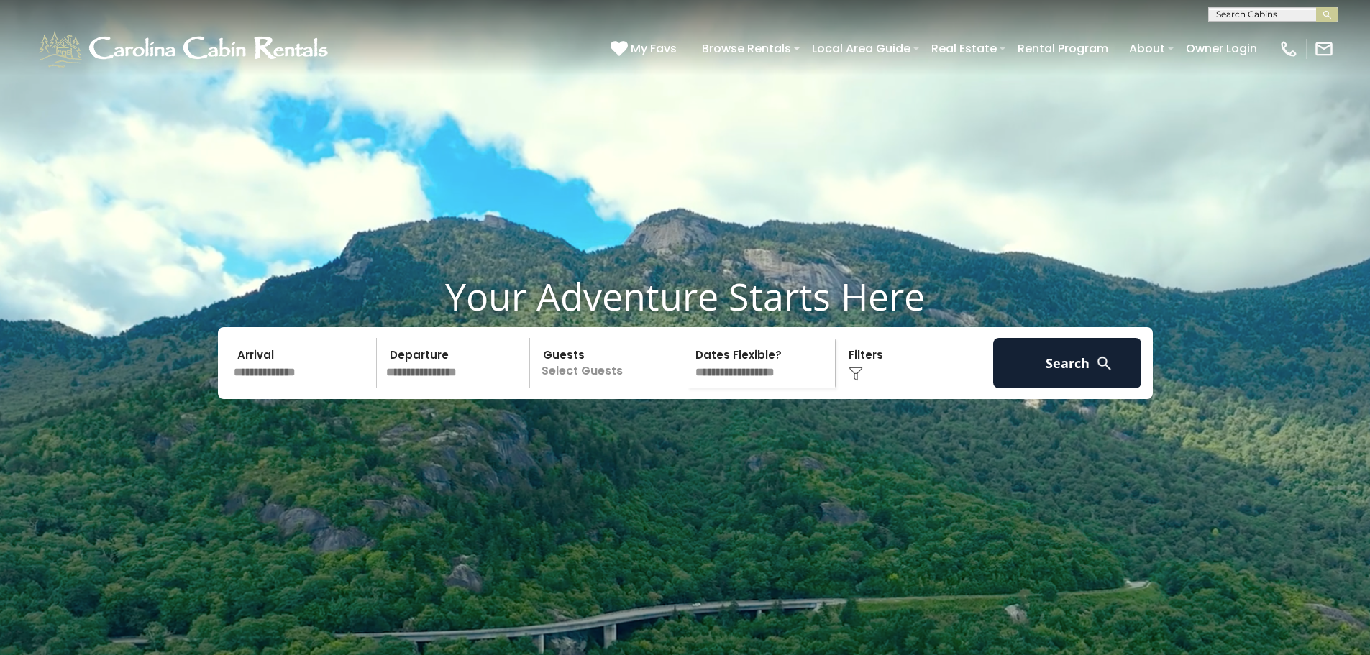
scroll to position [1, 0]
click at [1244, 14] on input "text" at bounding box center [1272, 16] width 126 height 14
type input "***"
click at [1249, 31] on li "Pyr fect Hideout" at bounding box center [1273, 33] width 128 height 13
click at [1329, 19] on img "submit" at bounding box center [1327, 14] width 11 height 11
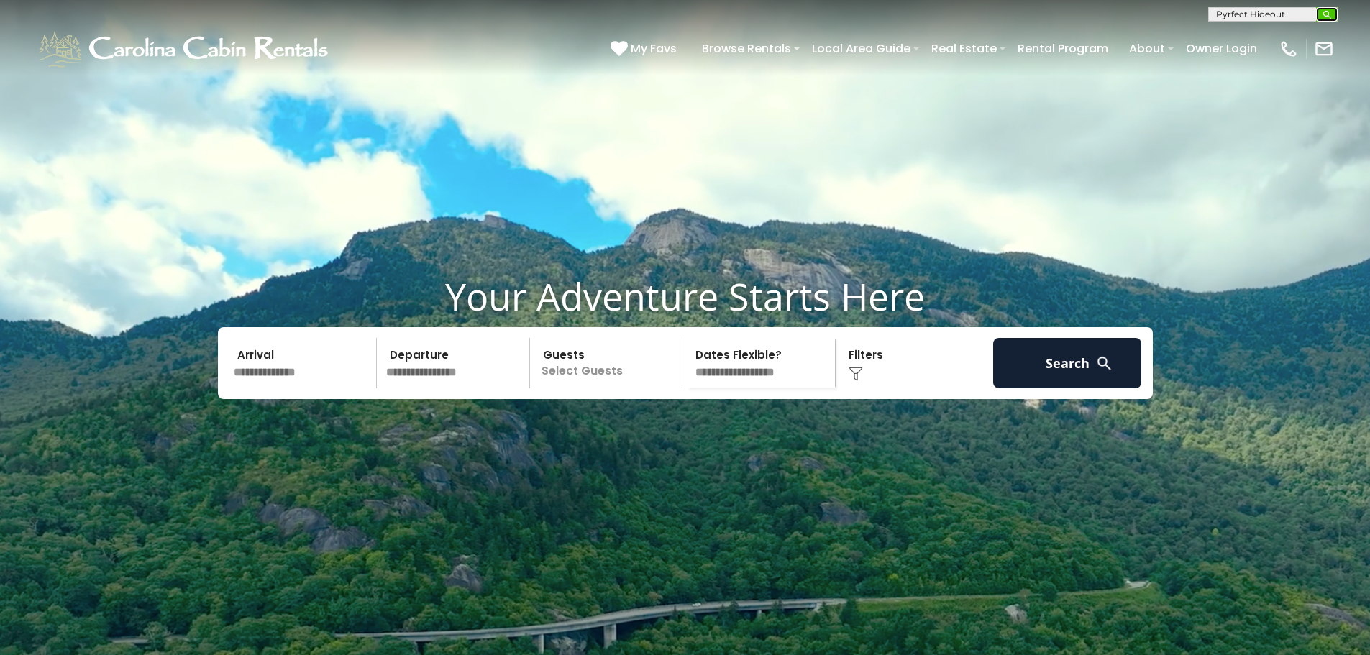
click at [1325, 10] on img "submit" at bounding box center [1327, 14] width 11 height 11
click at [1327, 12] on img "submit" at bounding box center [1327, 14] width 11 height 11
click at [1291, 6] on div "**********" at bounding box center [685, 11] width 1370 height 22
